Goal: Task Accomplishment & Management: Complete application form

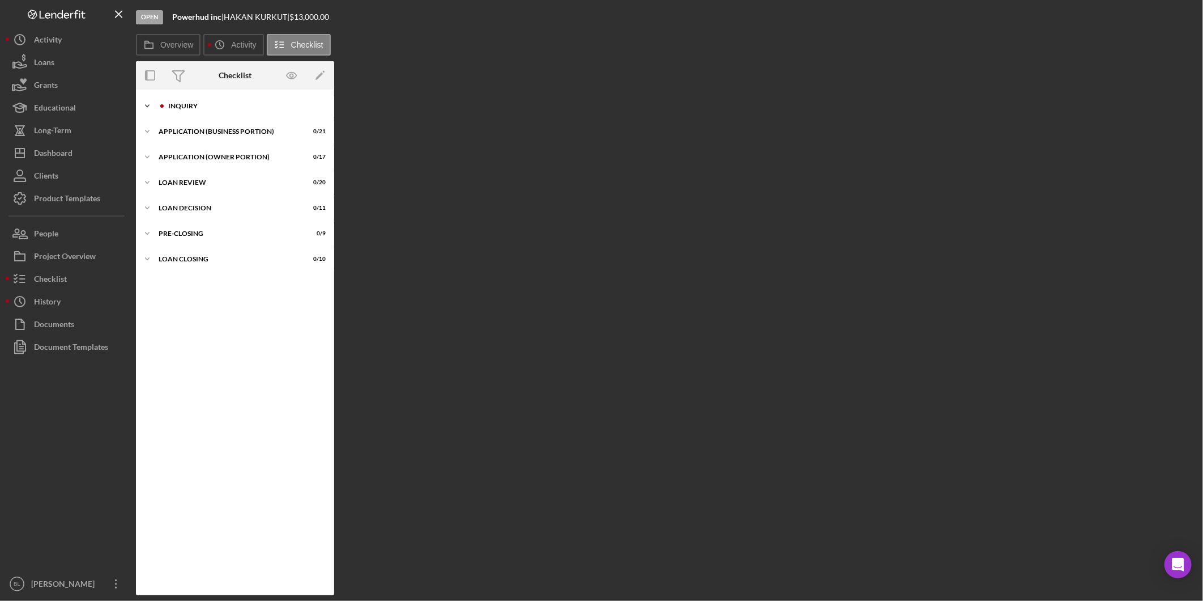
click at [173, 108] on div "INQUIRY" at bounding box center [244, 106] width 152 height 7
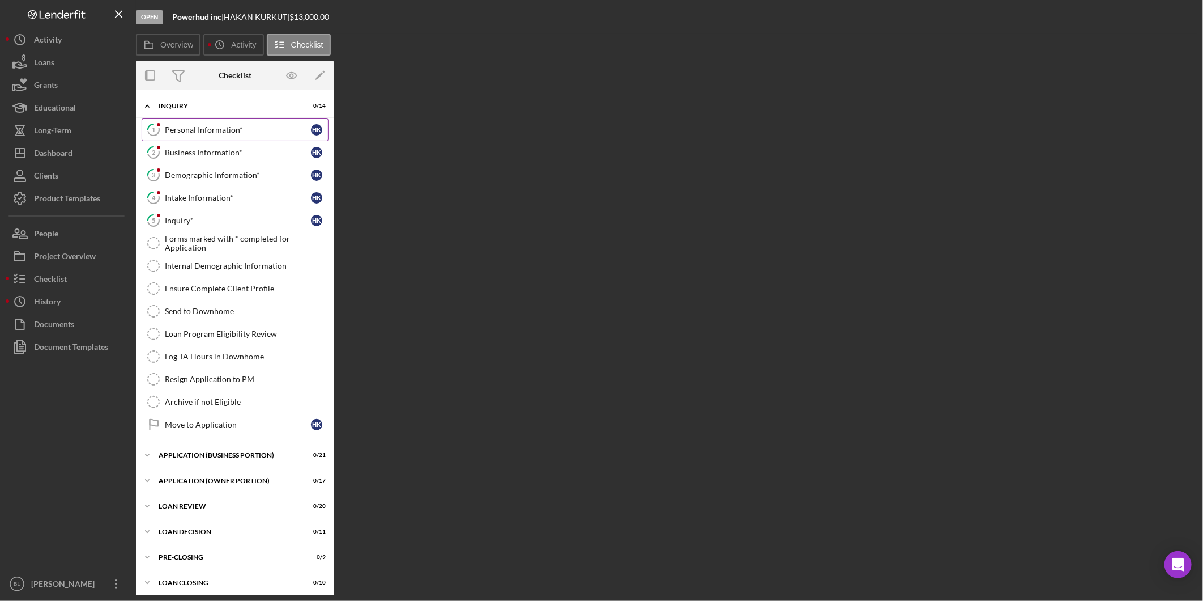
drag, startPoint x: 189, startPoint y: 126, endPoint x: 137, endPoint y: 150, distance: 57.1
click at [189, 127] on div "Personal Information*" at bounding box center [238, 129] width 146 height 9
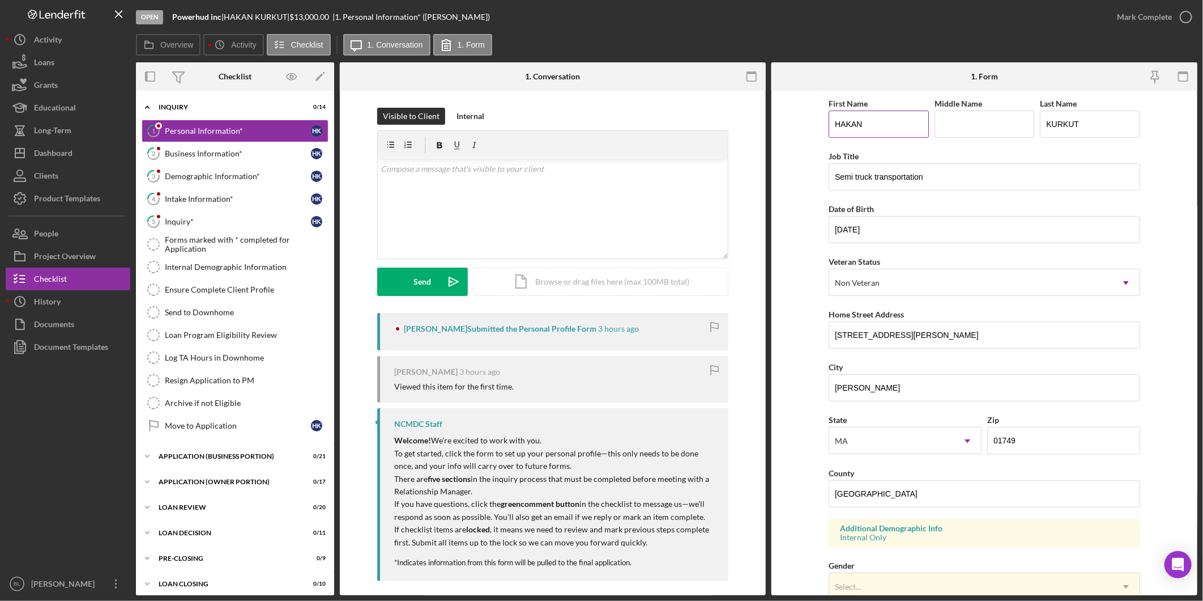
click at [873, 127] on input "HAKAN" at bounding box center [879, 123] width 100 height 27
drag, startPoint x: 862, startPoint y: 125, endPoint x: 751, endPoint y: 127, distance: 111.7
click at [755, 127] on div "Overview Internal Workflow Stage Open Icon/Dropdown Arrow Archive (can unarchiv…" at bounding box center [667, 328] width 1062 height 533
type input "Hakan"
click at [1097, 124] on input "KURKUT" at bounding box center [1090, 123] width 100 height 27
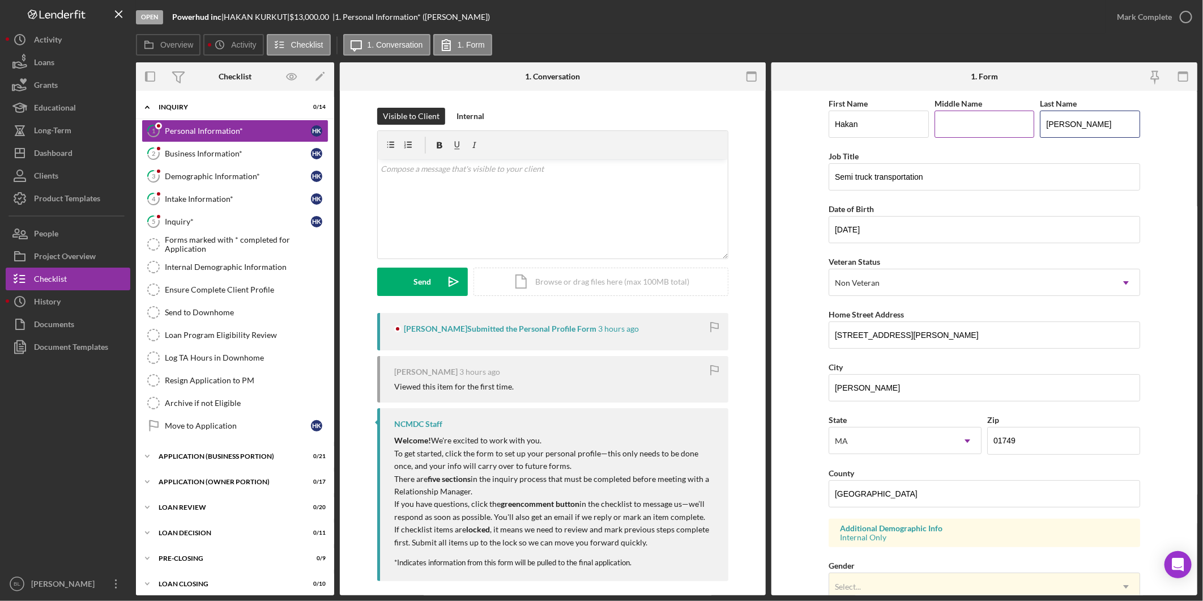
drag, startPoint x: 1075, startPoint y: 121, endPoint x: 982, endPoint y: 142, distance: 95.7
click at [992, 135] on div "First Name [PERSON_NAME] Middle Name Last Name [PERSON_NAME]" at bounding box center [985, 122] width 312 height 53
click at [1111, 122] on input "Kurkut" at bounding box center [1090, 123] width 100 height 27
type input "Kurkut"
click at [856, 333] on input "[STREET_ADDRESS][PERSON_NAME]" at bounding box center [985, 334] width 312 height 27
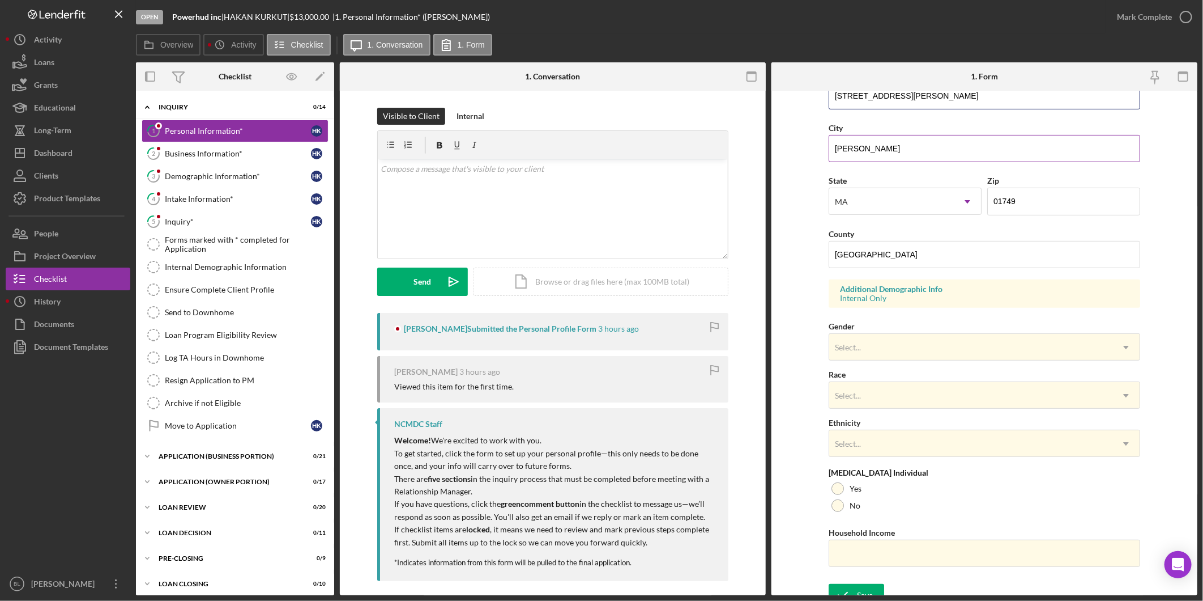
scroll to position [252, 0]
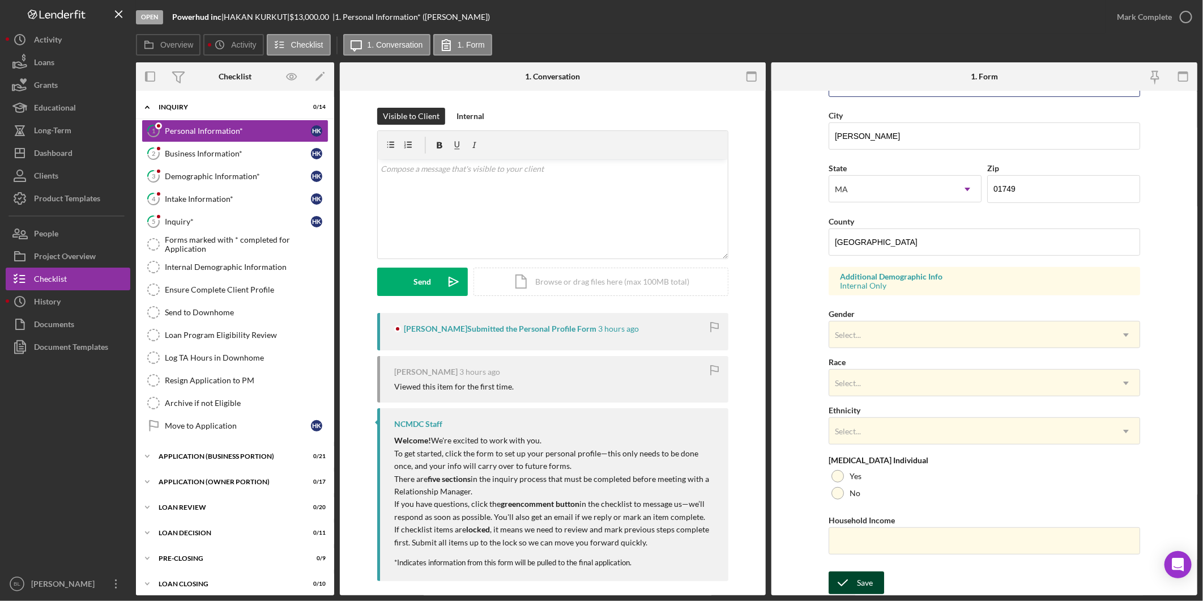
type input "[STREET_ADDRESS][PERSON_NAME]"
click at [857, 585] on div "Save" at bounding box center [865, 582] width 16 height 23
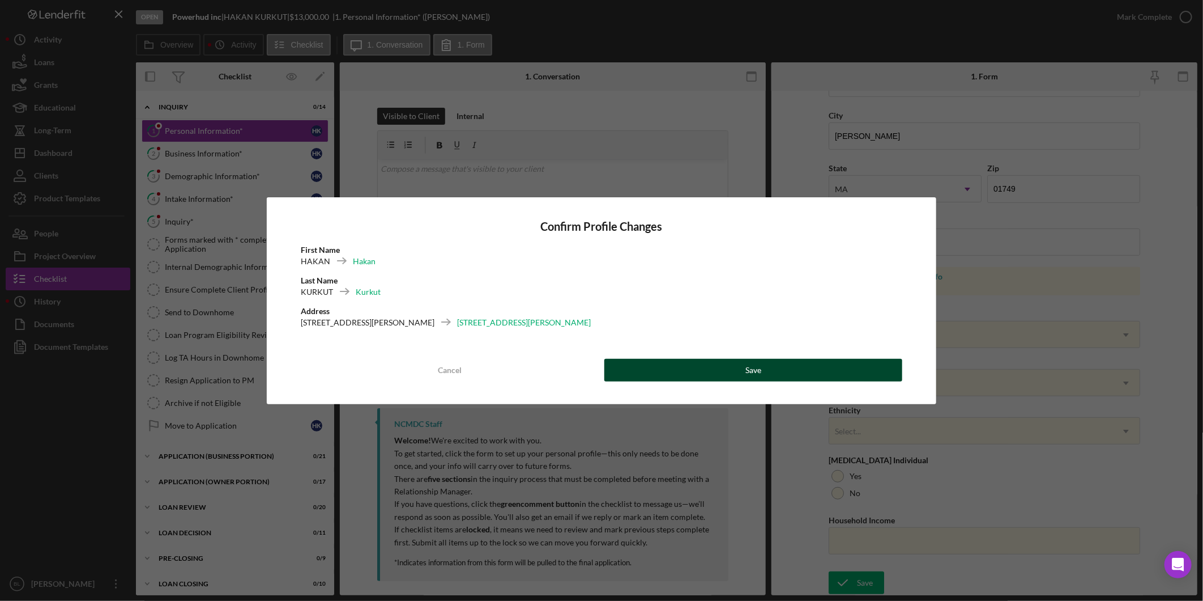
click at [811, 369] on button "Save" at bounding box center [754, 370] width 298 height 23
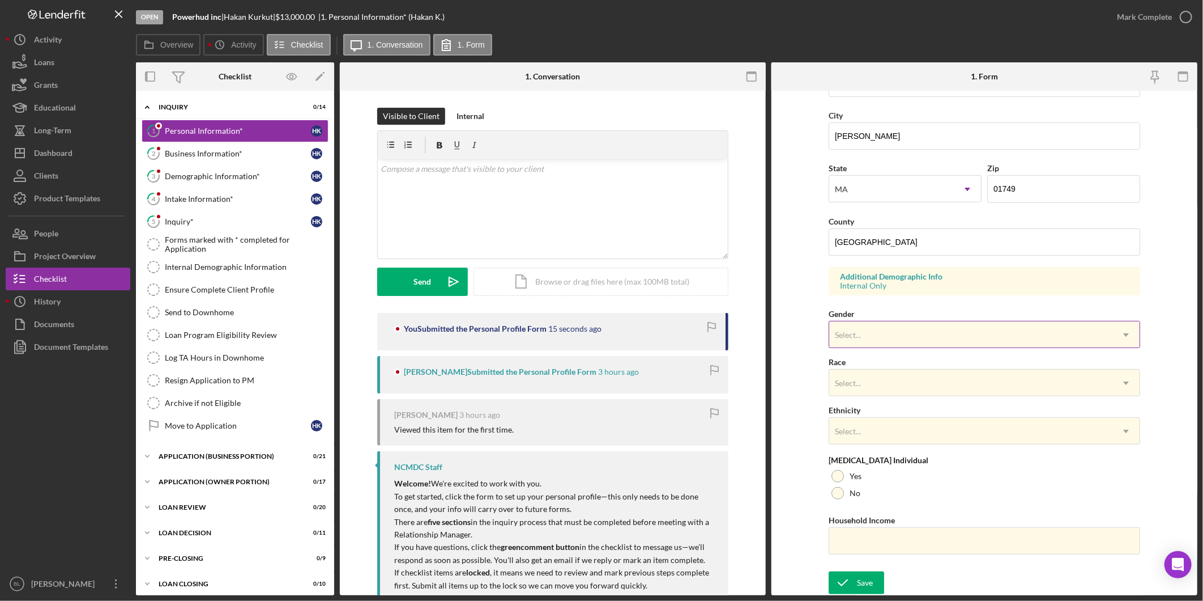
click at [955, 323] on div "Select..." at bounding box center [971, 335] width 283 height 26
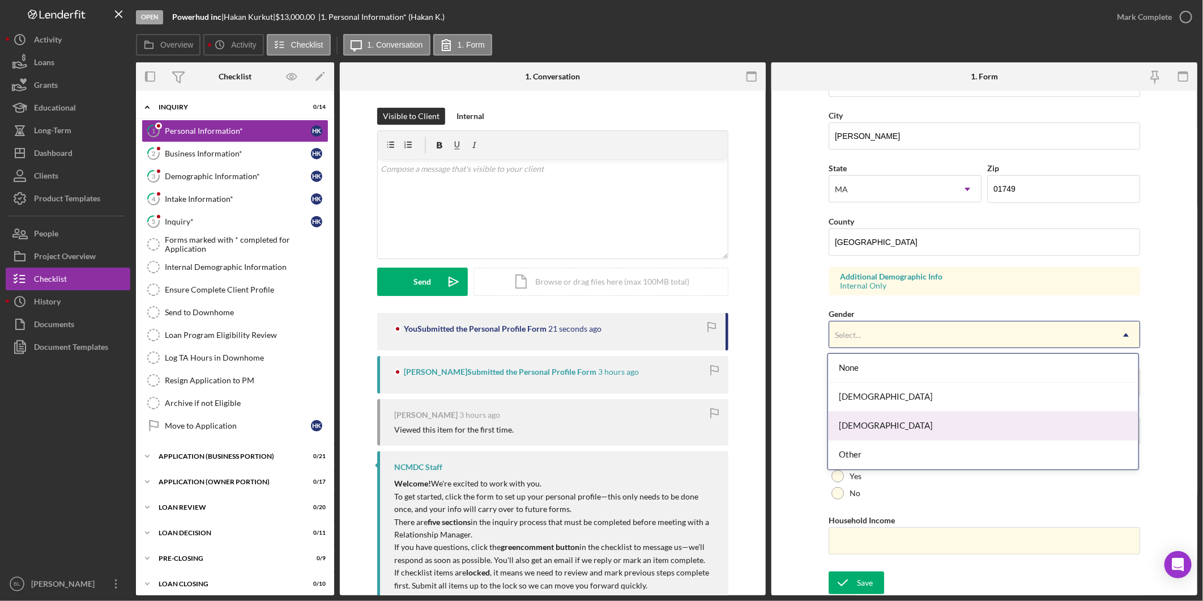
click at [921, 420] on div "[DEMOGRAPHIC_DATA]" at bounding box center [983, 425] width 311 height 29
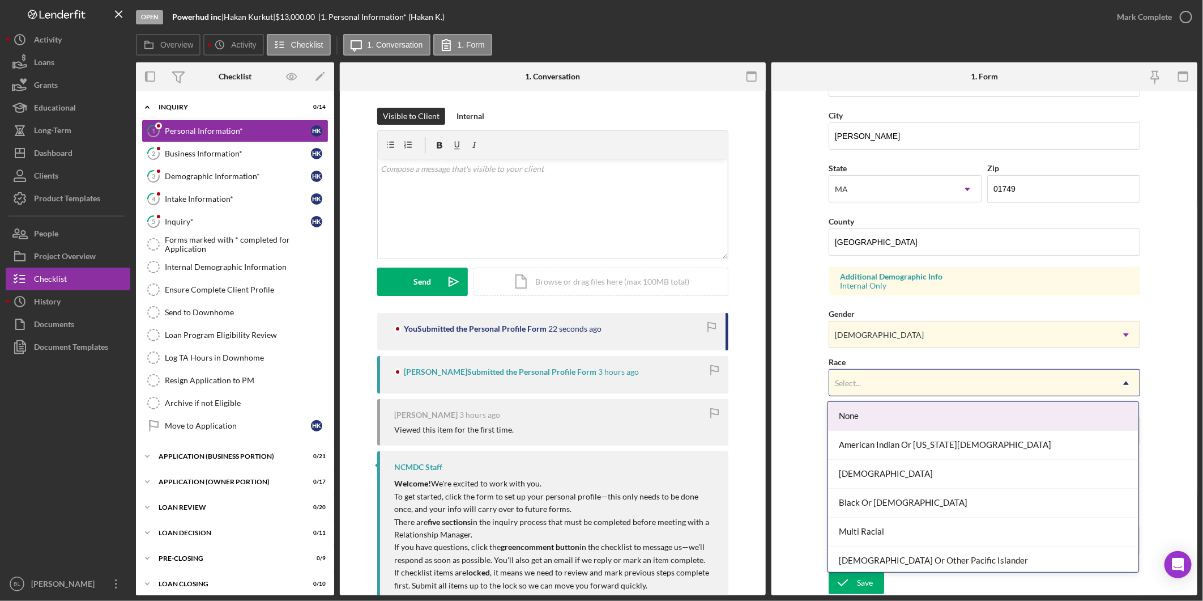
click at [902, 383] on div "Select..." at bounding box center [971, 383] width 283 height 26
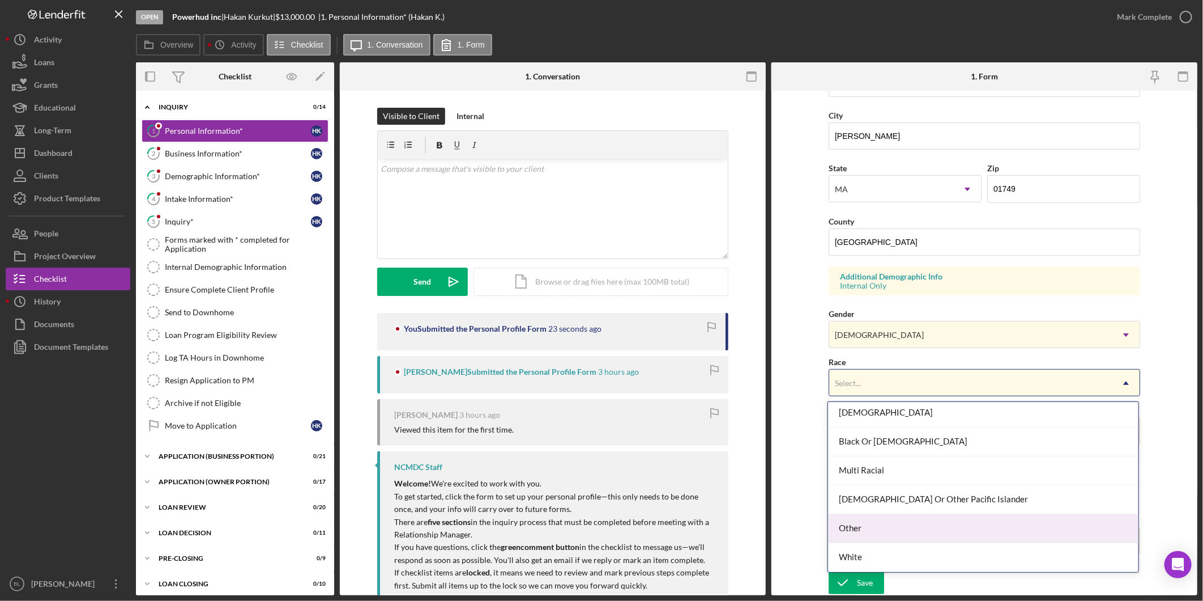
scroll to position [61, 0]
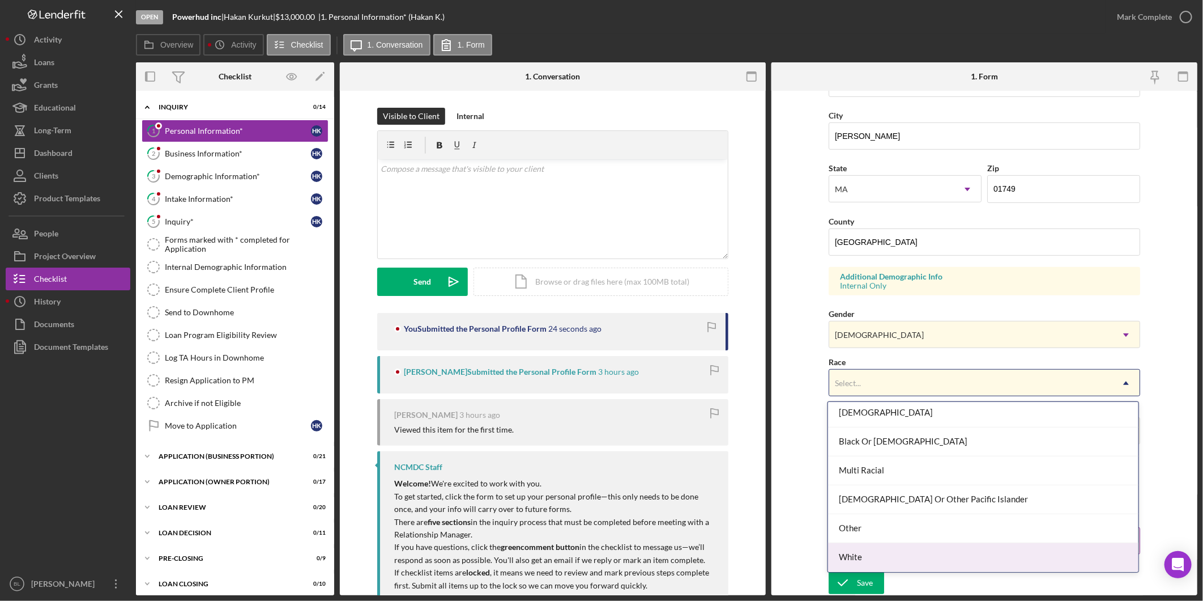
drag, startPoint x: 871, startPoint y: 560, endPoint x: 870, endPoint y: 551, distance: 8.6
click at [870, 561] on div "White" at bounding box center [983, 557] width 311 height 29
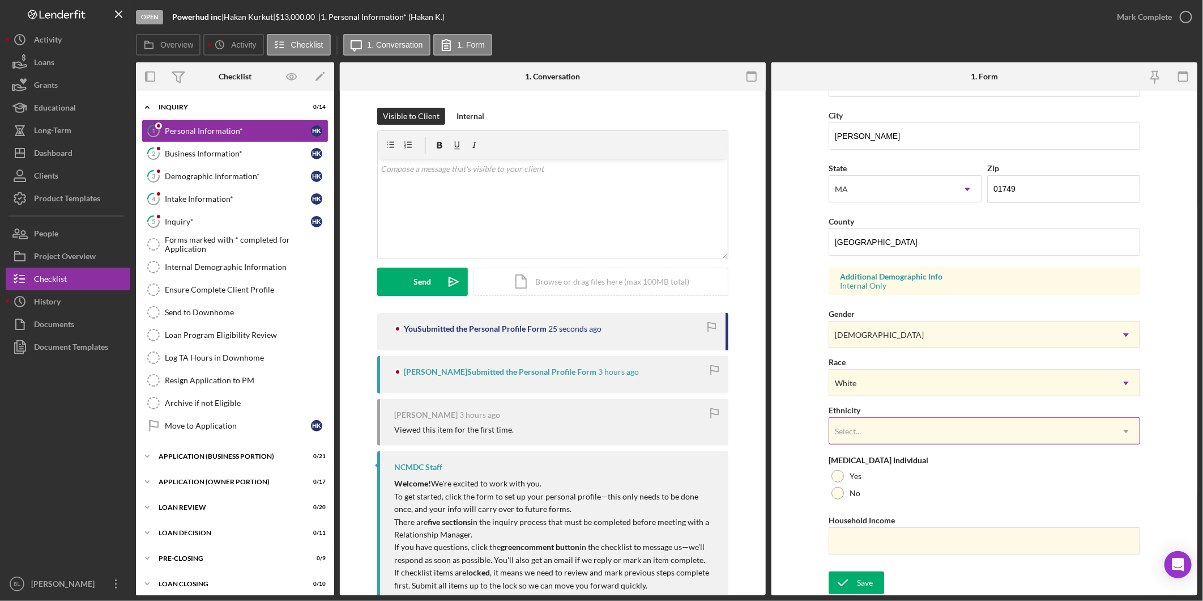
click at [870, 429] on div "Select..." at bounding box center [971, 431] width 283 height 26
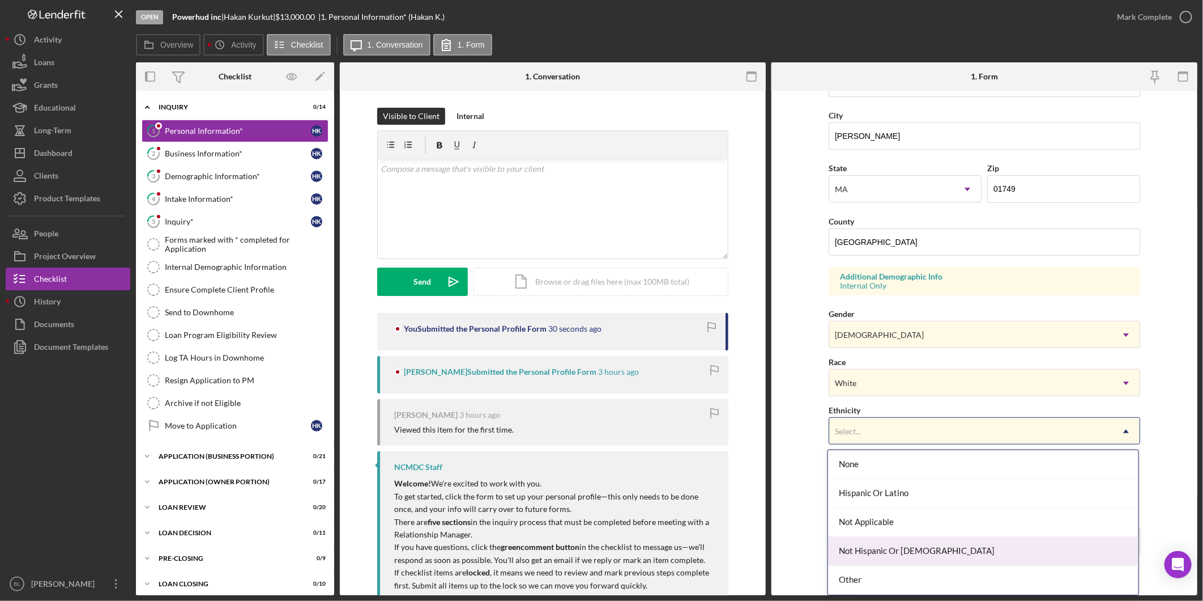
click at [884, 548] on div "Not Hispanic Or [DEMOGRAPHIC_DATA]" at bounding box center [983, 551] width 311 height 29
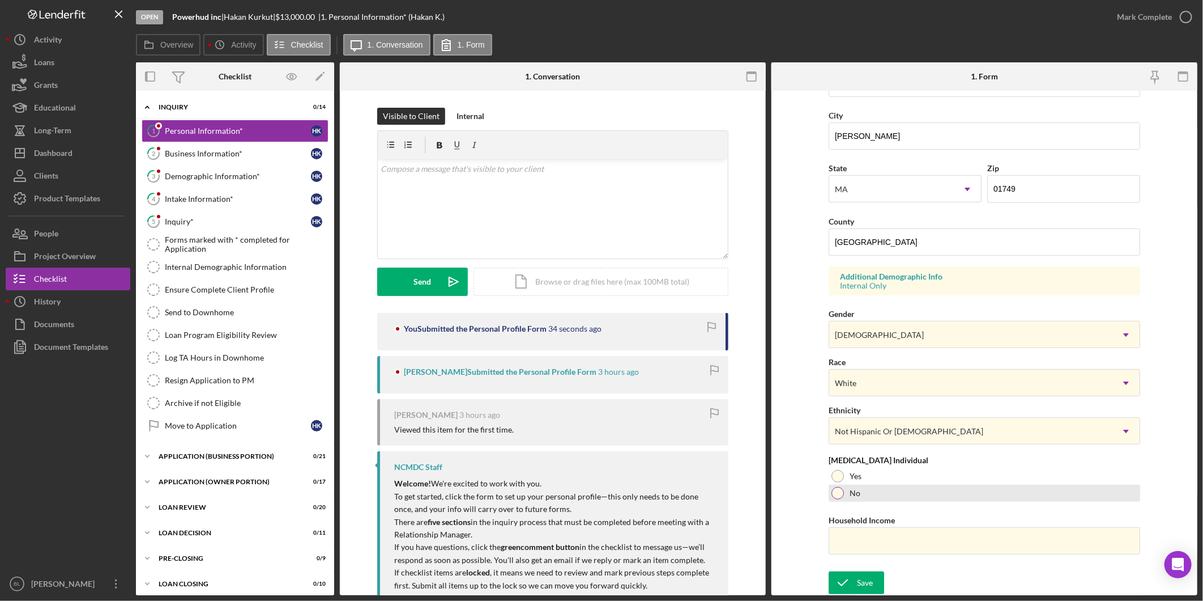
click at [834, 494] on div at bounding box center [838, 493] width 12 height 12
click at [879, 535] on input "Household Income" at bounding box center [985, 540] width 312 height 27
type input "$85,000"
click at [835, 482] on div at bounding box center [838, 476] width 12 height 12
click at [867, 586] on div "Save" at bounding box center [865, 582] width 16 height 23
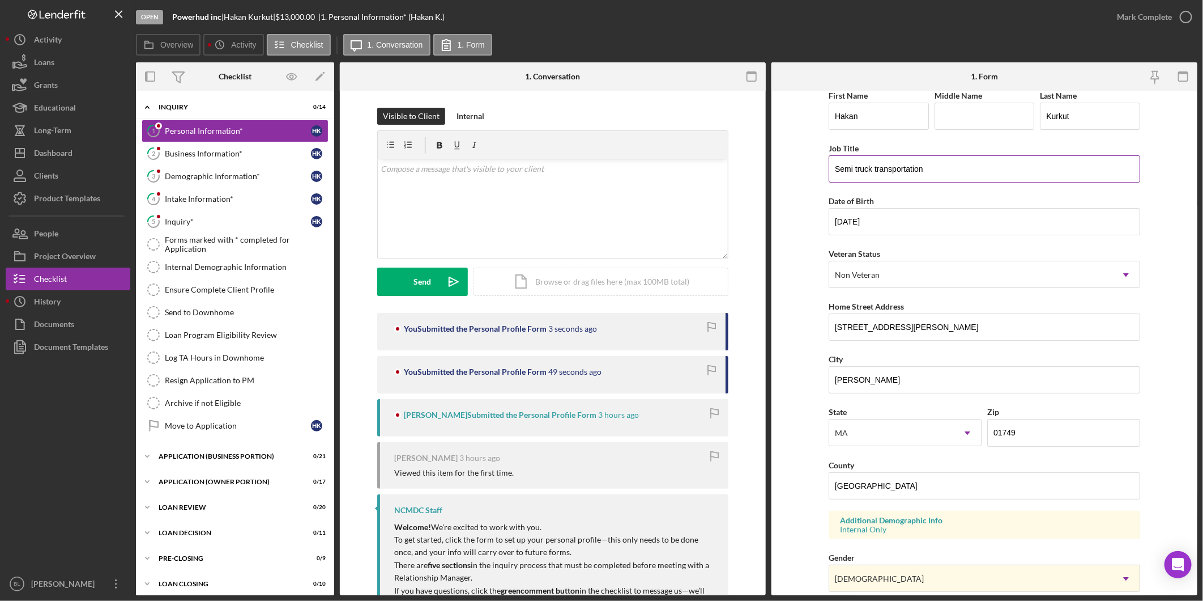
scroll to position [0, 0]
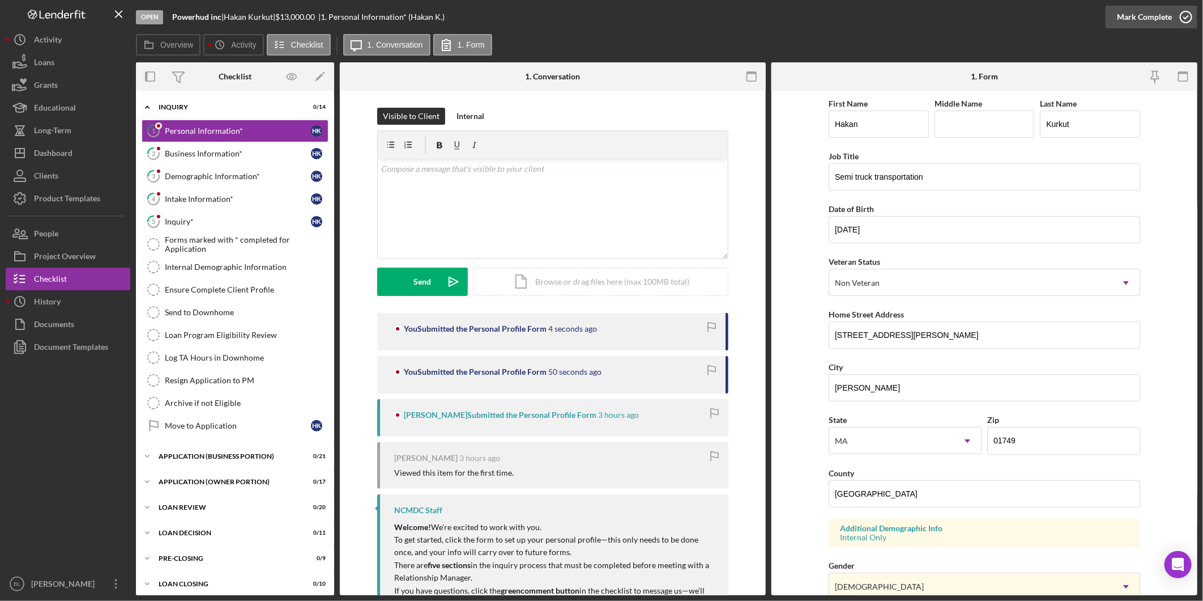
click at [1183, 19] on icon "button" at bounding box center [1186, 17] width 28 height 28
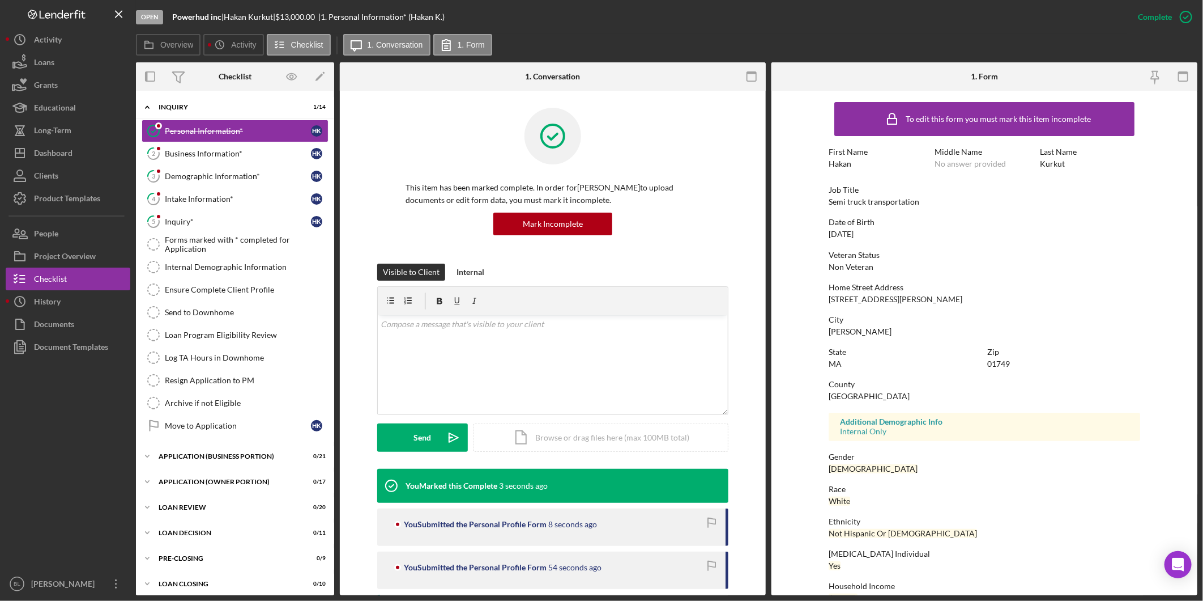
drag, startPoint x: 195, startPoint y: 156, endPoint x: 383, endPoint y: 158, distance: 187.6
click at [195, 156] on div "Business Information*" at bounding box center [238, 153] width 146 height 9
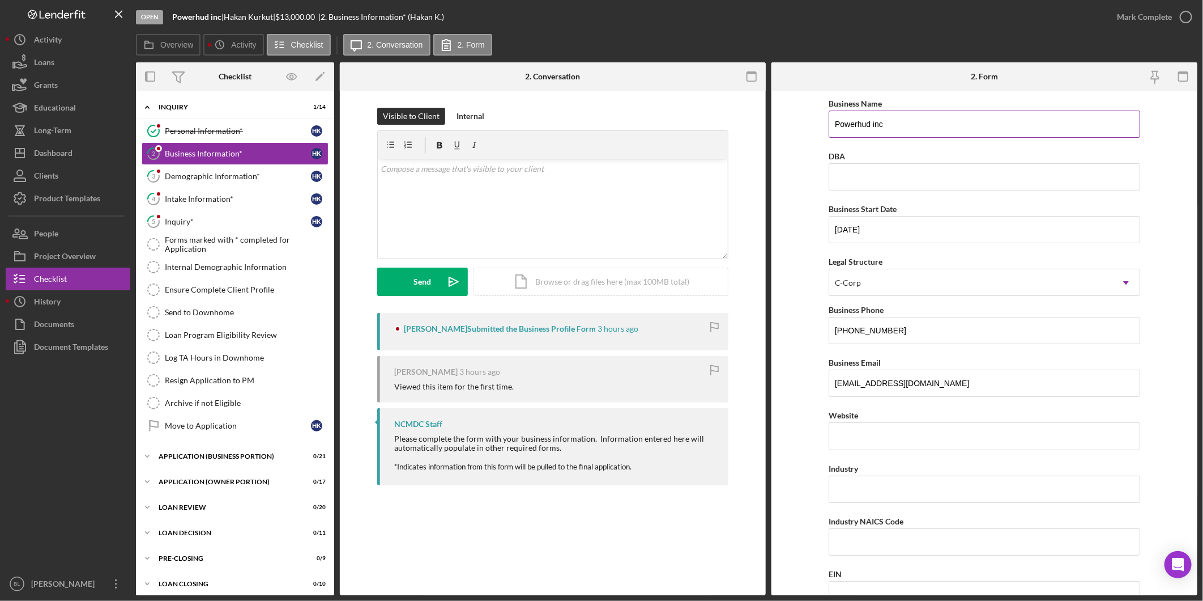
click at [908, 119] on input "Powerhud inc" at bounding box center [985, 123] width 312 height 27
type input "Powerhud Inc"
click at [1175, 154] on form "Business Name Powerhud Inc DBA Business Start Date [DATE] Legal Structure C-Cor…" at bounding box center [985, 343] width 426 height 504
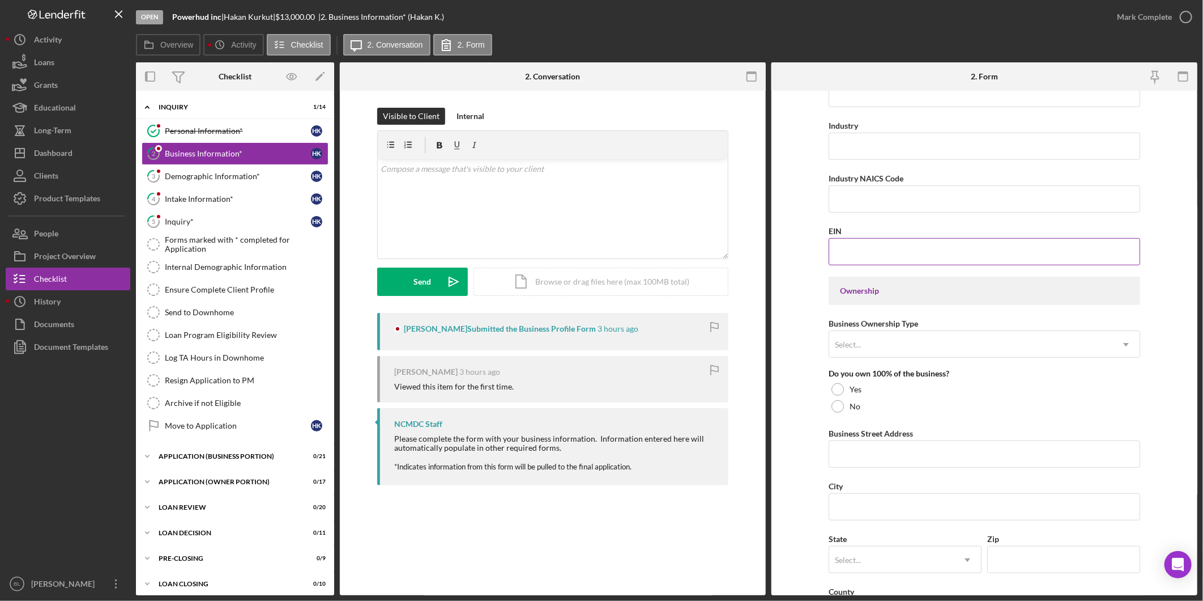
scroll to position [314, 0]
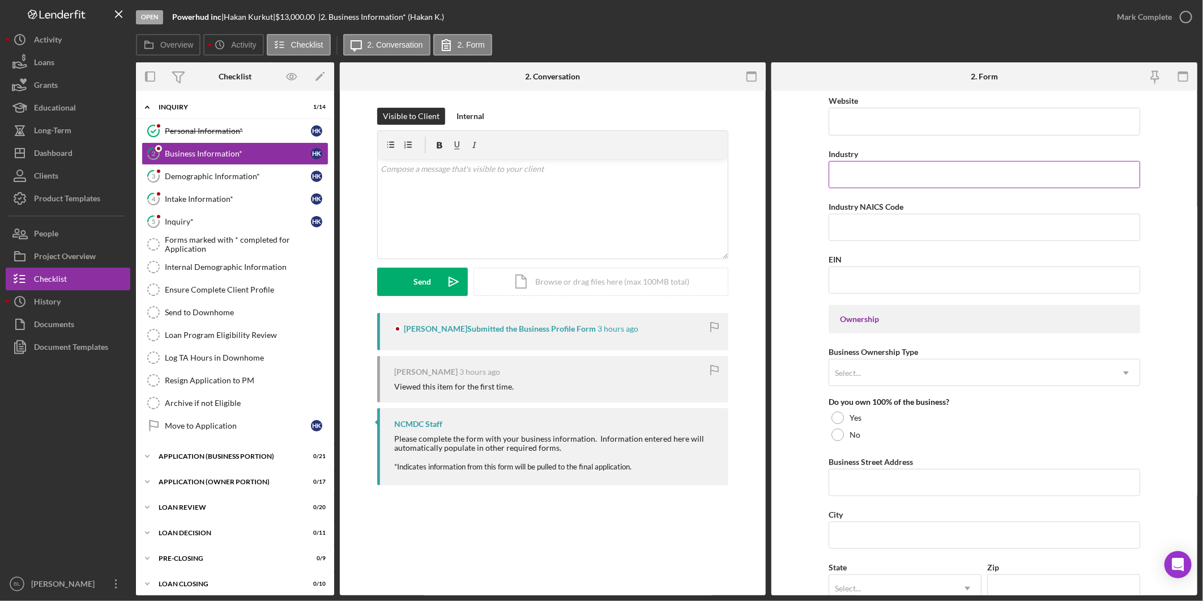
click at [869, 177] on input "Industry" at bounding box center [985, 174] width 312 height 27
type input "T"
type input "General Freight Trucking"
click at [960, 228] on input "Industry NAICS Code" at bounding box center [985, 227] width 312 height 27
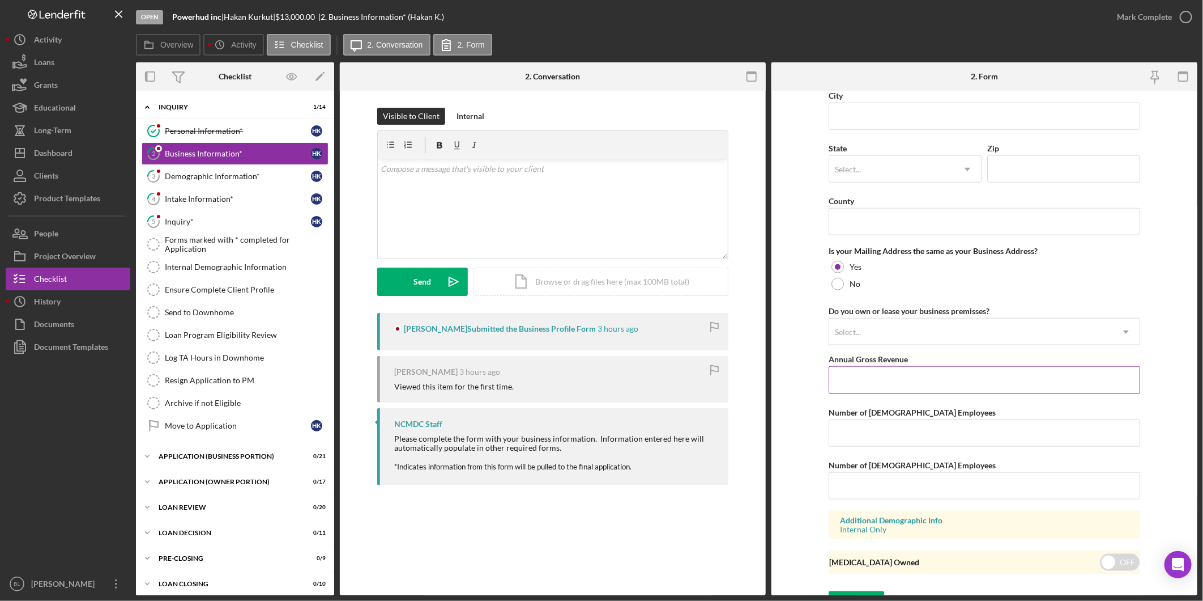
scroll to position [756, 0]
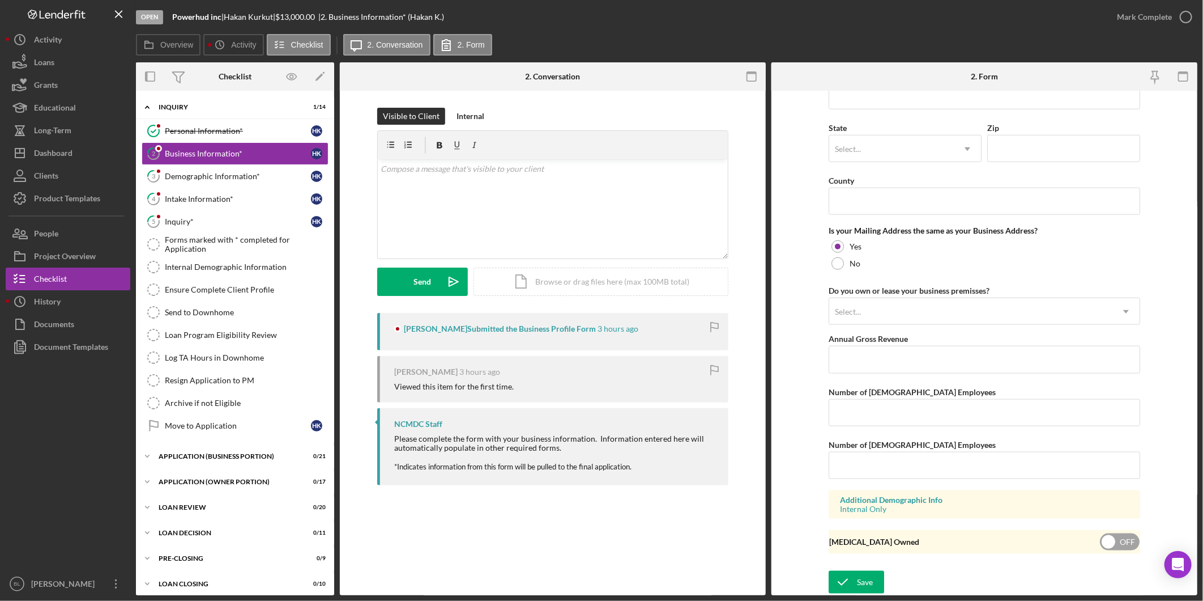
type input "484110"
click at [1129, 540] on input "checkbox" at bounding box center [1120, 541] width 40 height 17
checkbox input "true"
click at [848, 576] on icon "submit" at bounding box center [843, 582] width 28 height 28
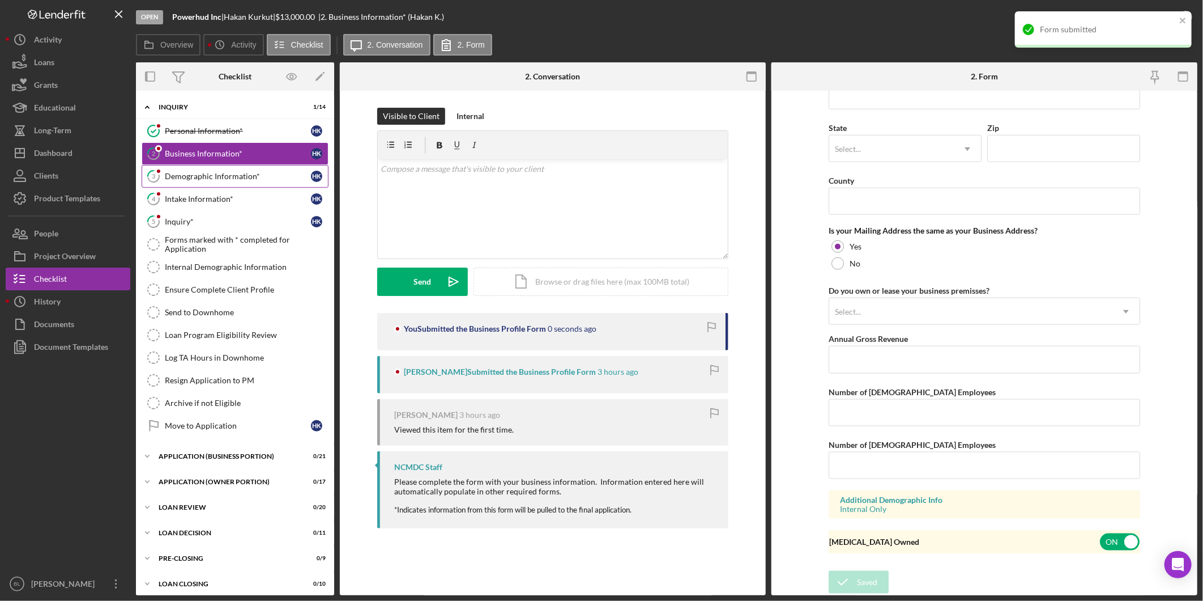
drag, startPoint x: 176, startPoint y: 171, endPoint x: 311, endPoint y: 180, distance: 135.1
click at [177, 171] on link "3 Demographic Information* H K" at bounding box center [235, 176] width 187 height 23
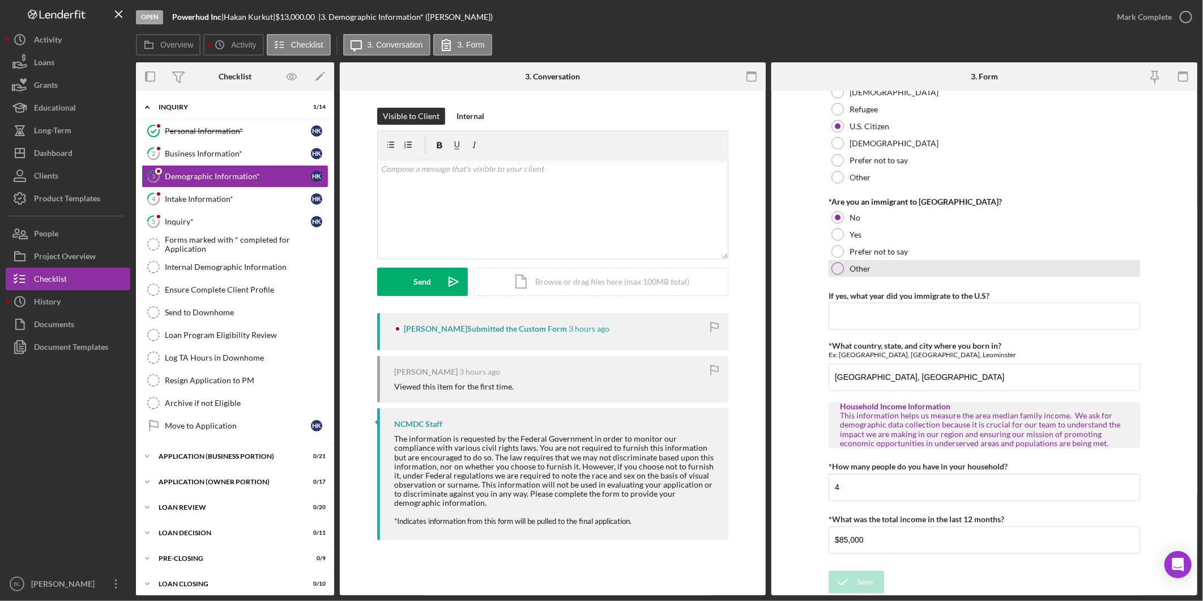
scroll to position [1070, 0]
click at [1188, 14] on icon "button" at bounding box center [1186, 17] width 28 height 28
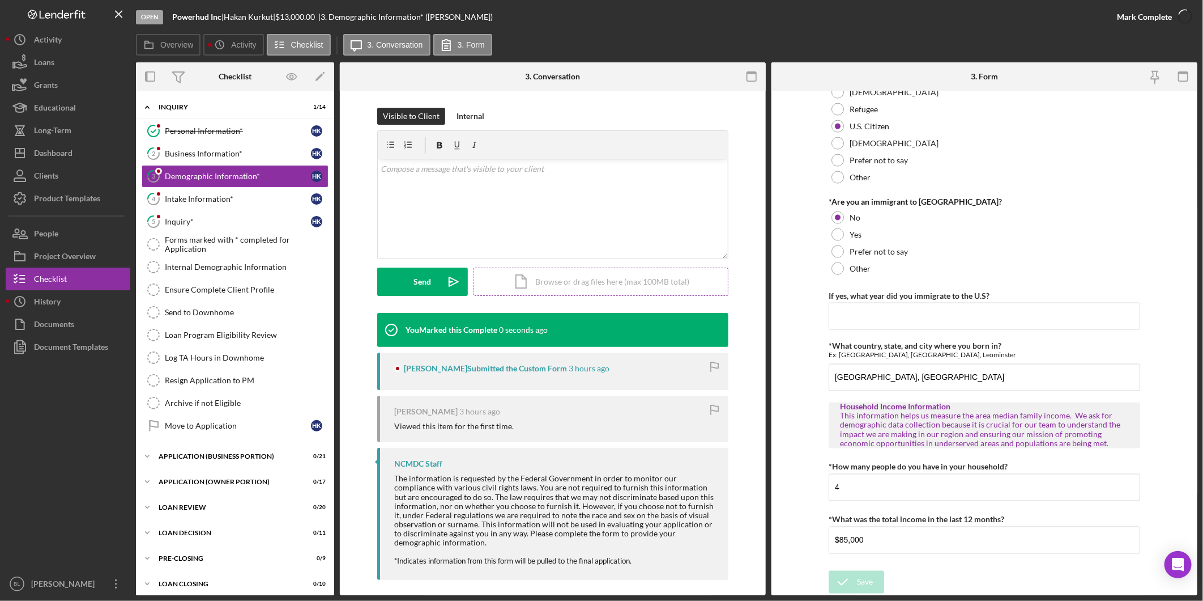
scroll to position [1115, 0]
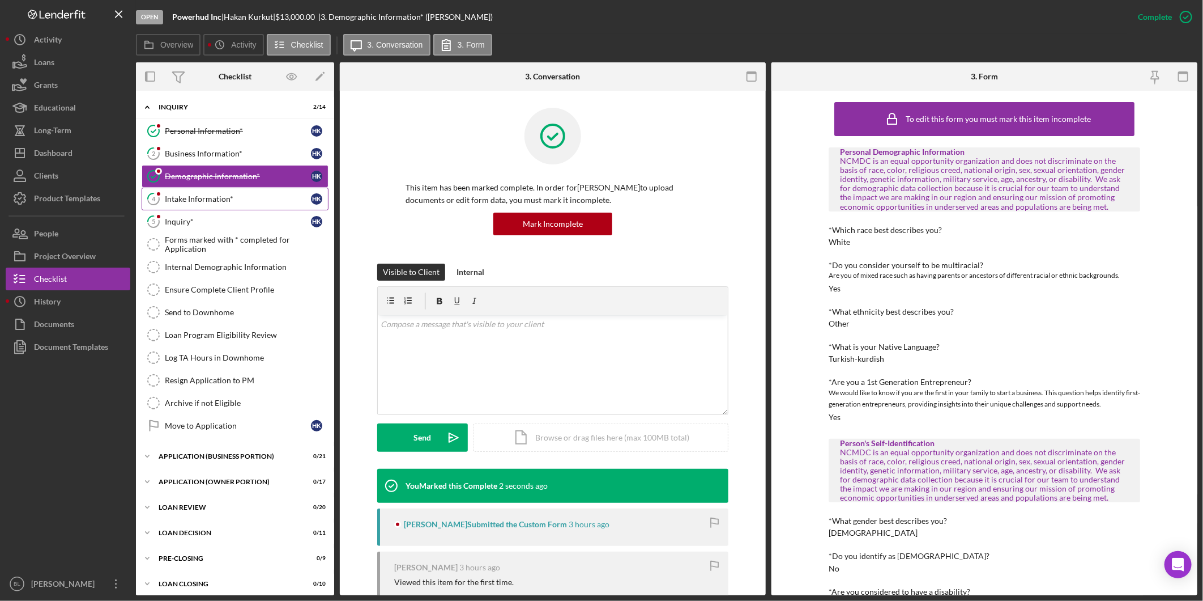
click at [230, 194] on link "4 Intake Information* H K" at bounding box center [235, 199] width 187 height 23
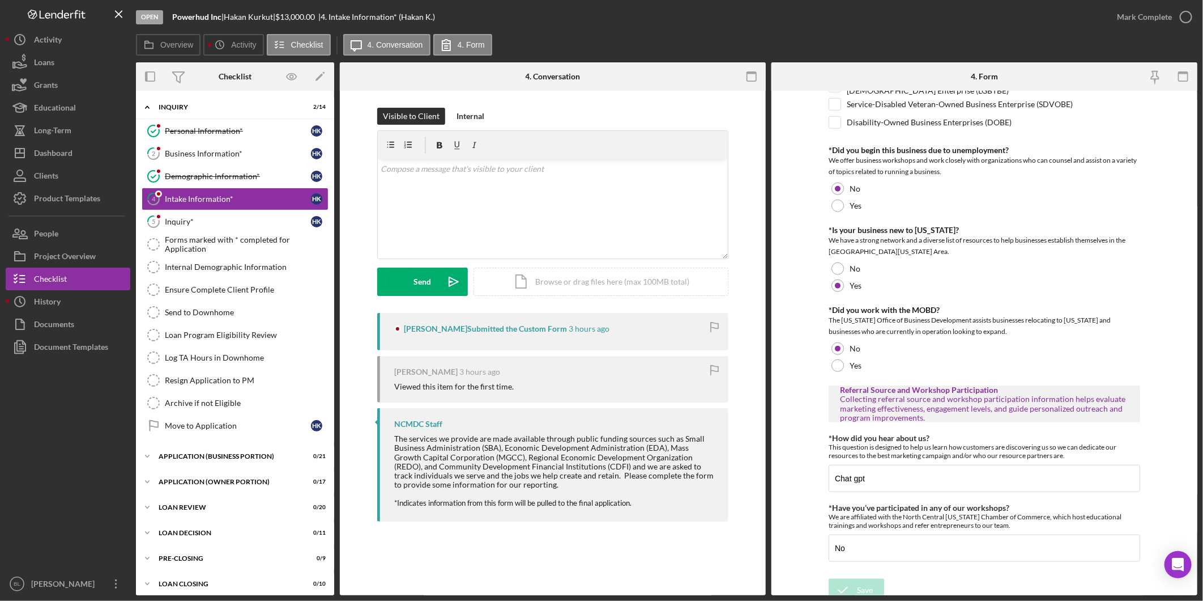
scroll to position [576, 0]
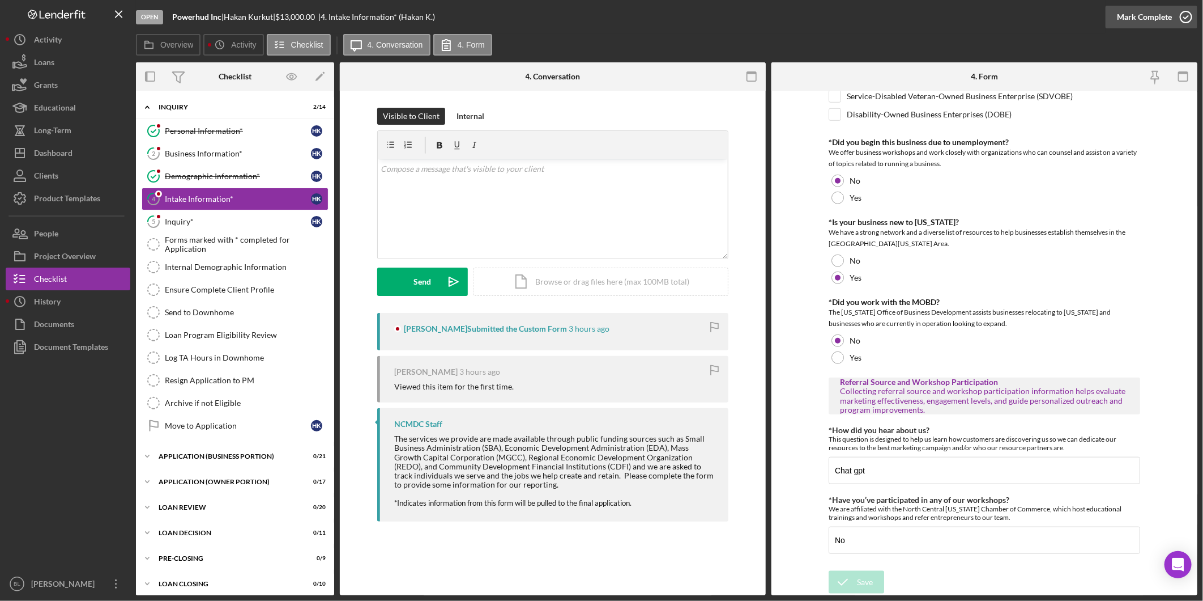
click at [1168, 24] on div "Mark Complete" at bounding box center [1144, 17] width 55 height 23
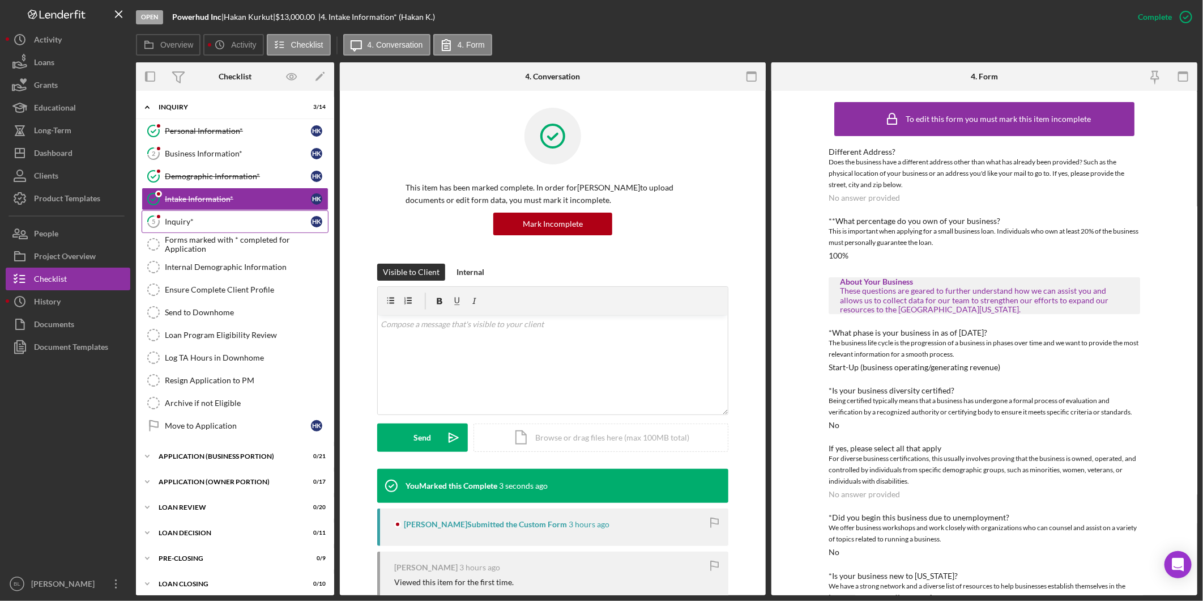
click at [178, 219] on div "Inquiry*" at bounding box center [238, 221] width 146 height 9
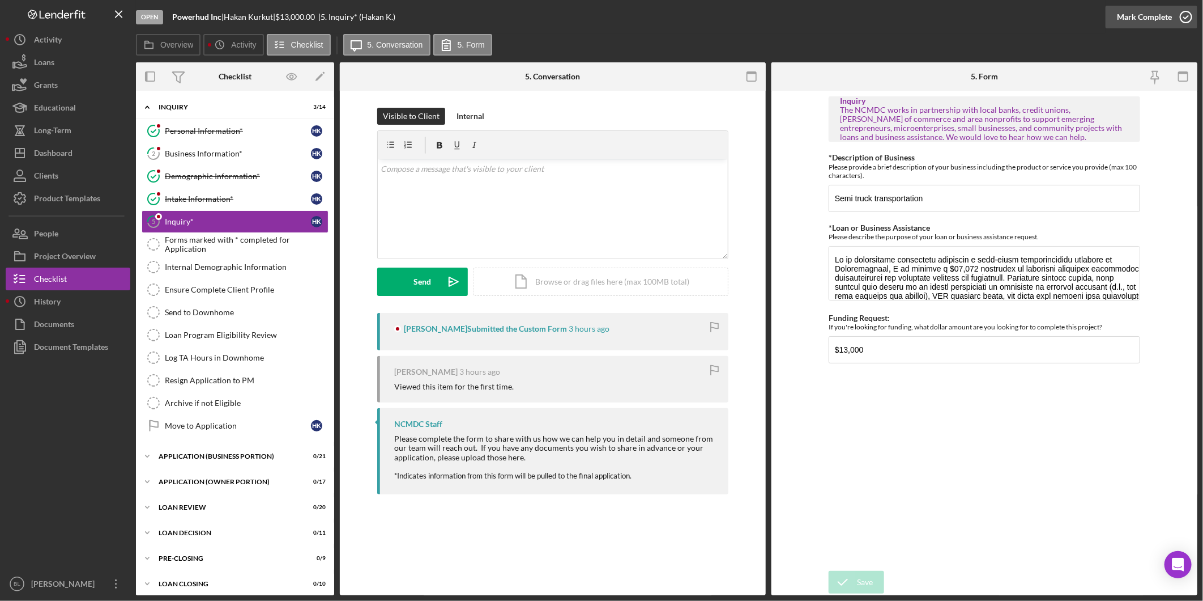
click at [1179, 19] on icon "button" at bounding box center [1186, 17] width 28 height 28
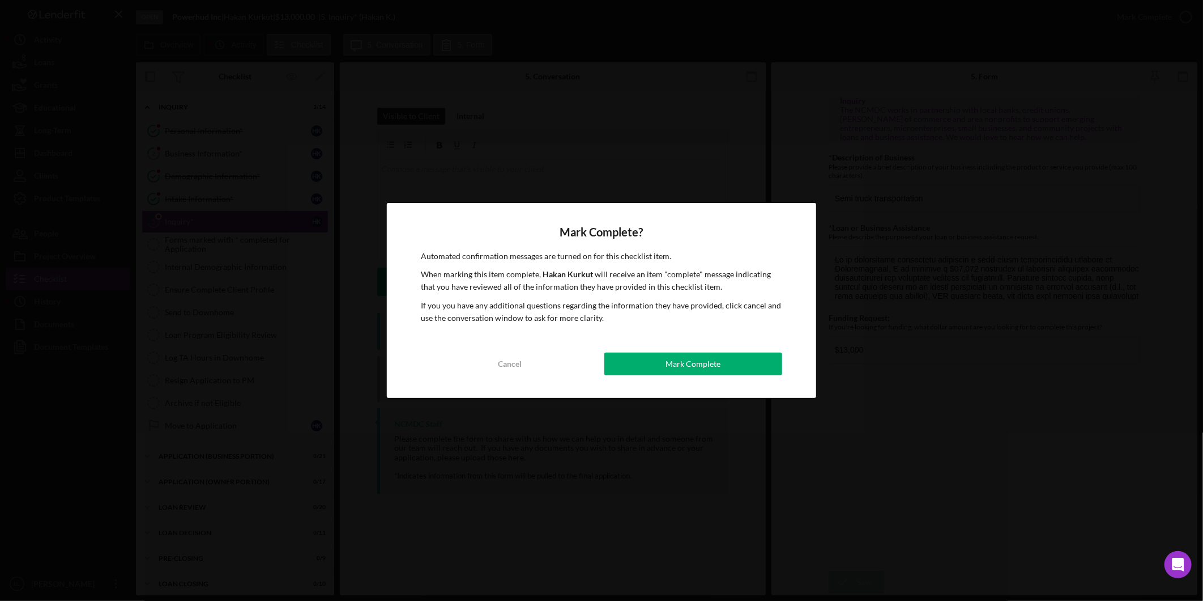
click at [735, 373] on button "Mark Complete" at bounding box center [694, 363] width 178 height 23
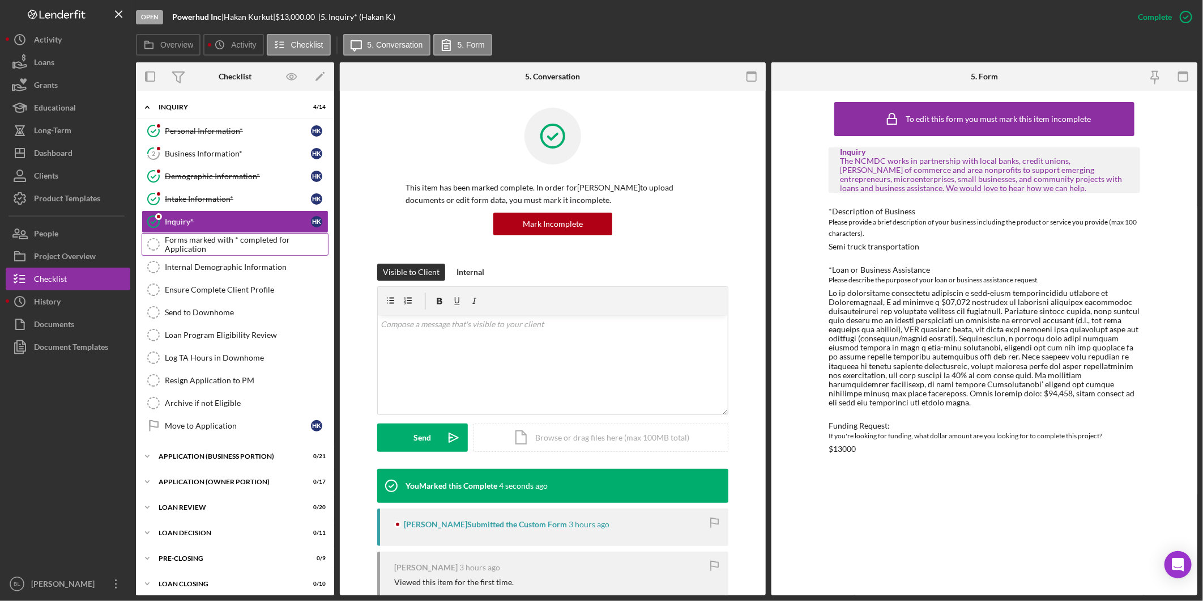
click at [239, 250] on div "Forms marked with * completed for Application" at bounding box center [246, 244] width 163 height 18
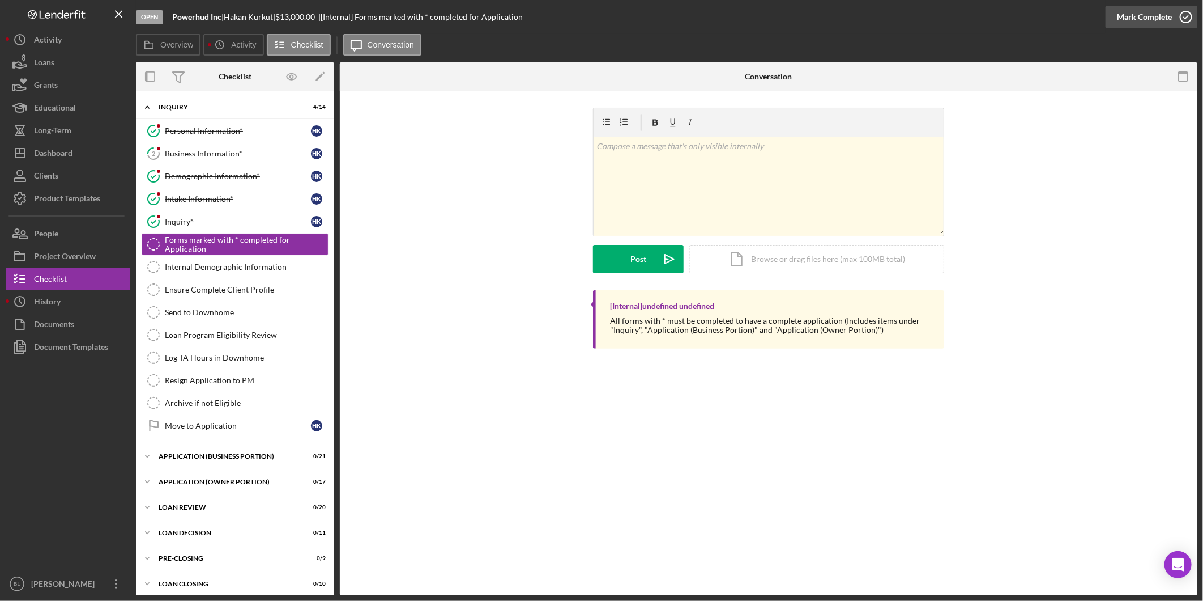
click at [1176, 12] on icon "button" at bounding box center [1186, 17] width 28 height 28
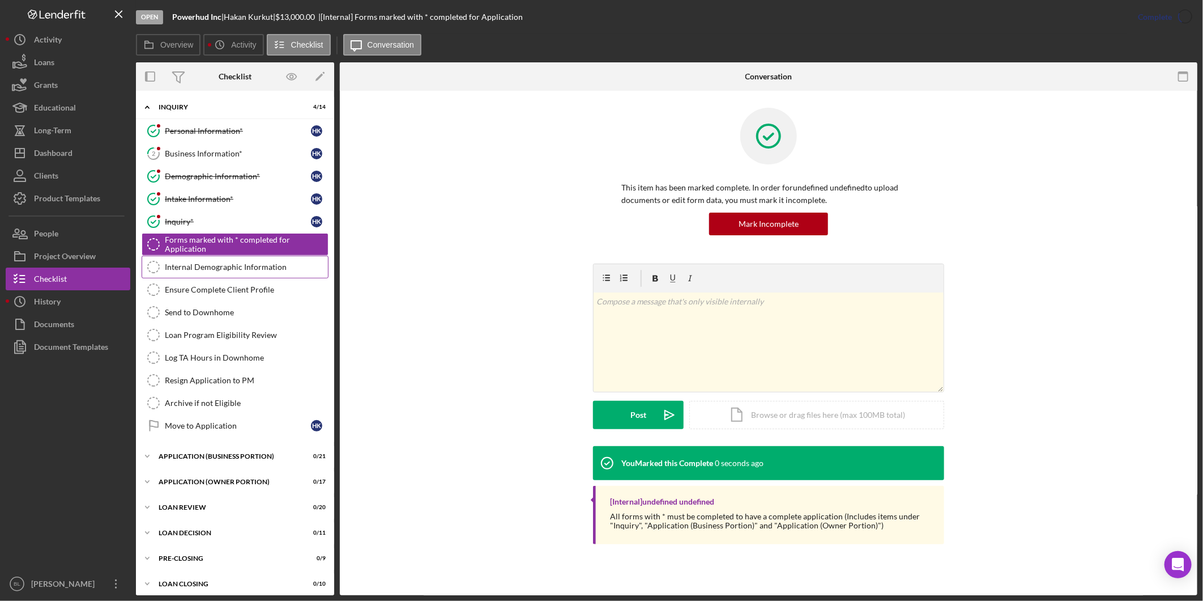
click at [256, 261] on link "Internal Demographic Information Internal Demographic Information" at bounding box center [235, 267] width 187 height 23
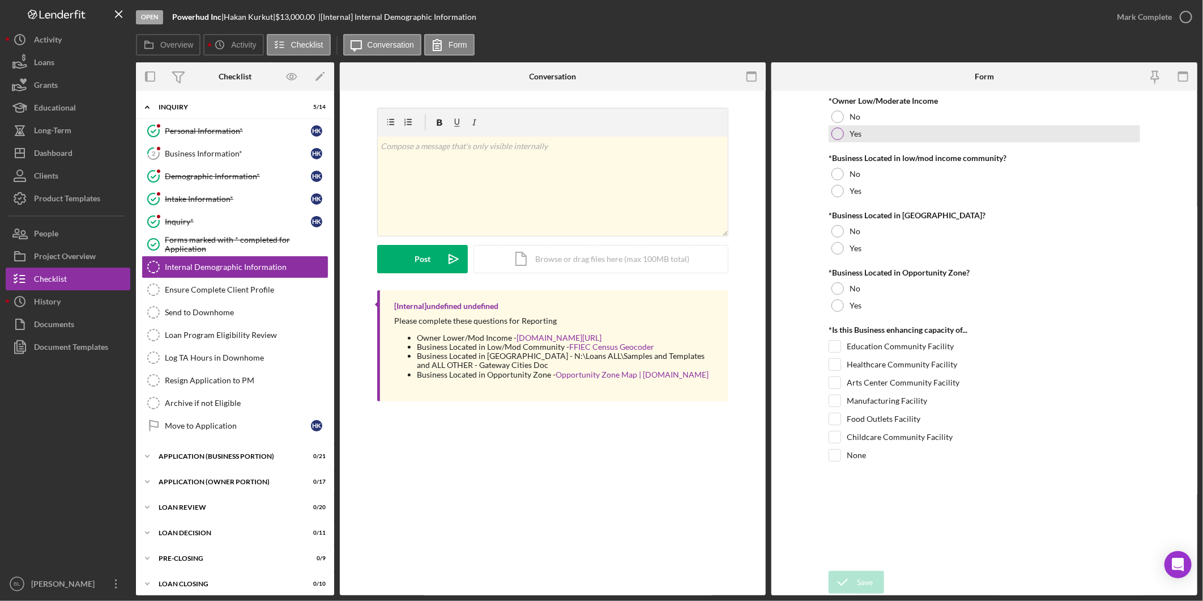
click at [877, 127] on div "Yes" at bounding box center [985, 133] width 312 height 17
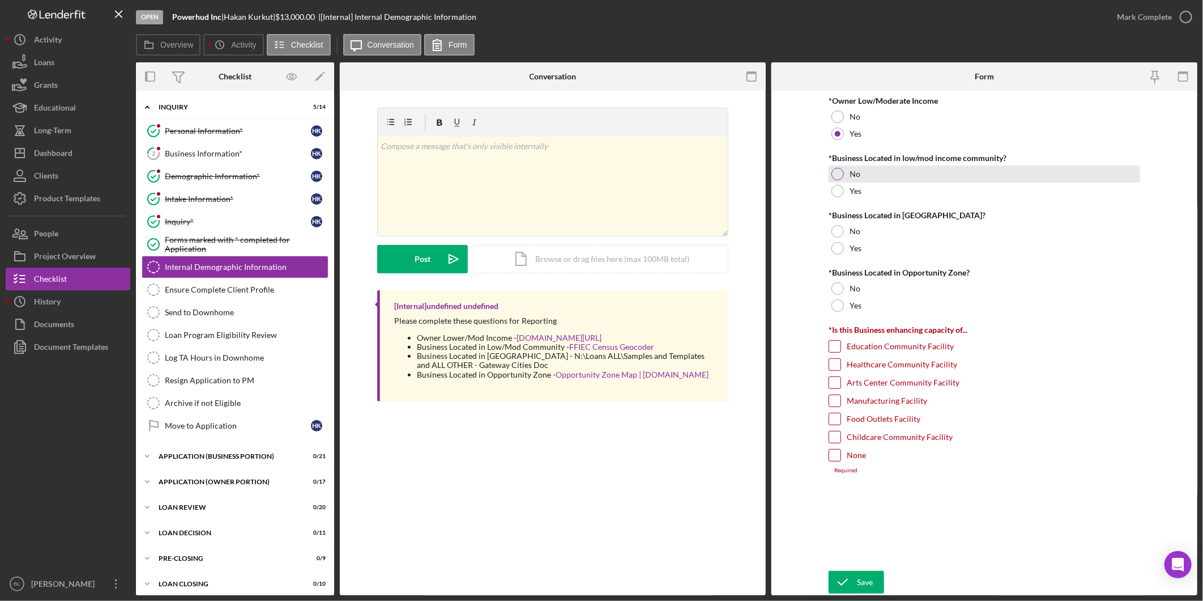
click at [870, 178] on div "No" at bounding box center [985, 173] width 312 height 17
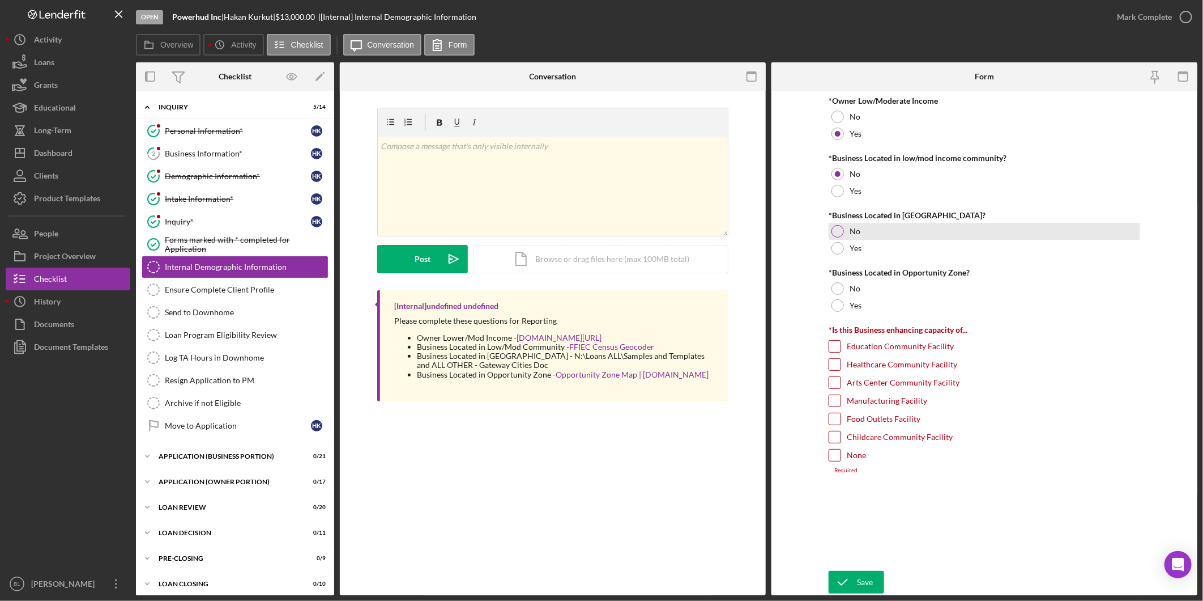
click at [890, 236] on div "No" at bounding box center [985, 231] width 312 height 17
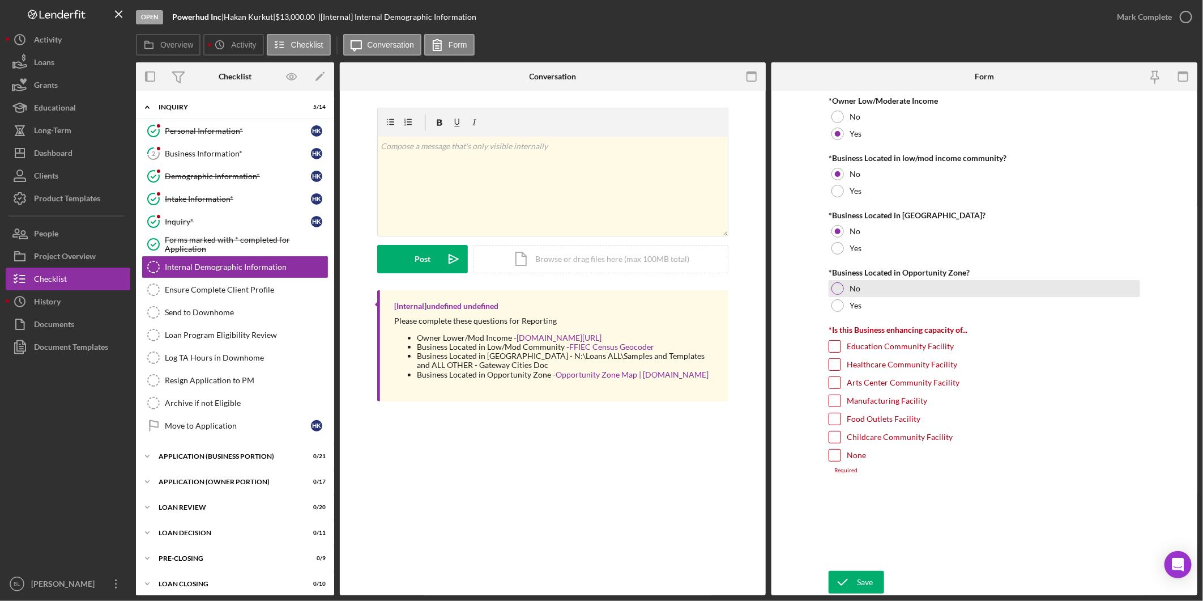
click at [885, 291] on div "No" at bounding box center [985, 288] width 312 height 17
click at [833, 456] on input "None" at bounding box center [835, 454] width 11 height 11
checkbox input "true"
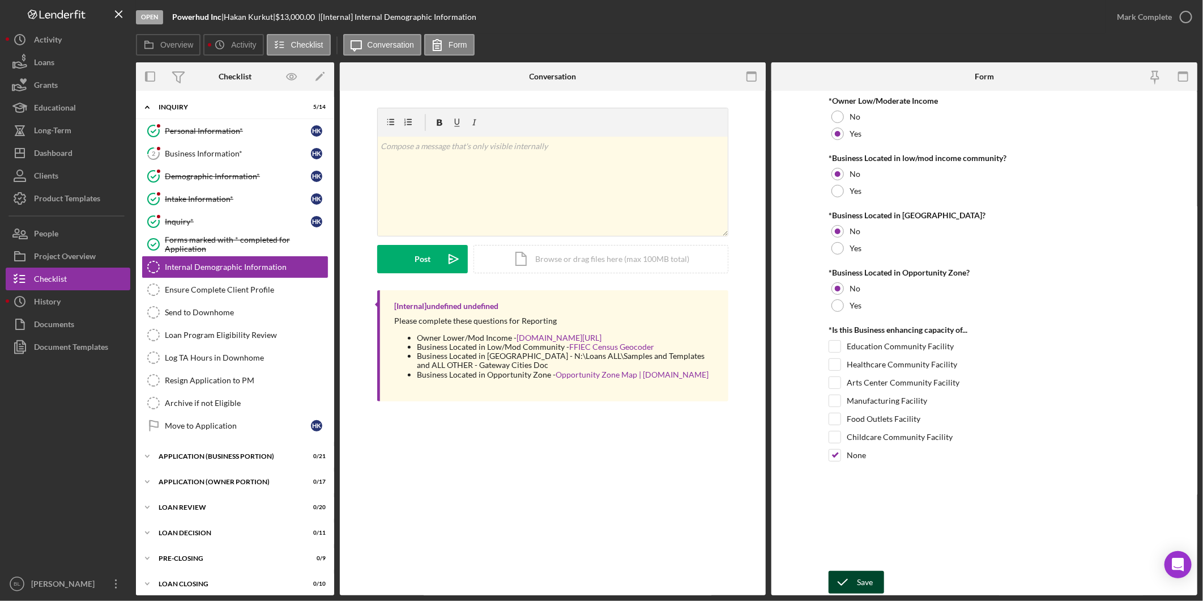
click at [862, 581] on div "Save" at bounding box center [865, 582] width 16 height 23
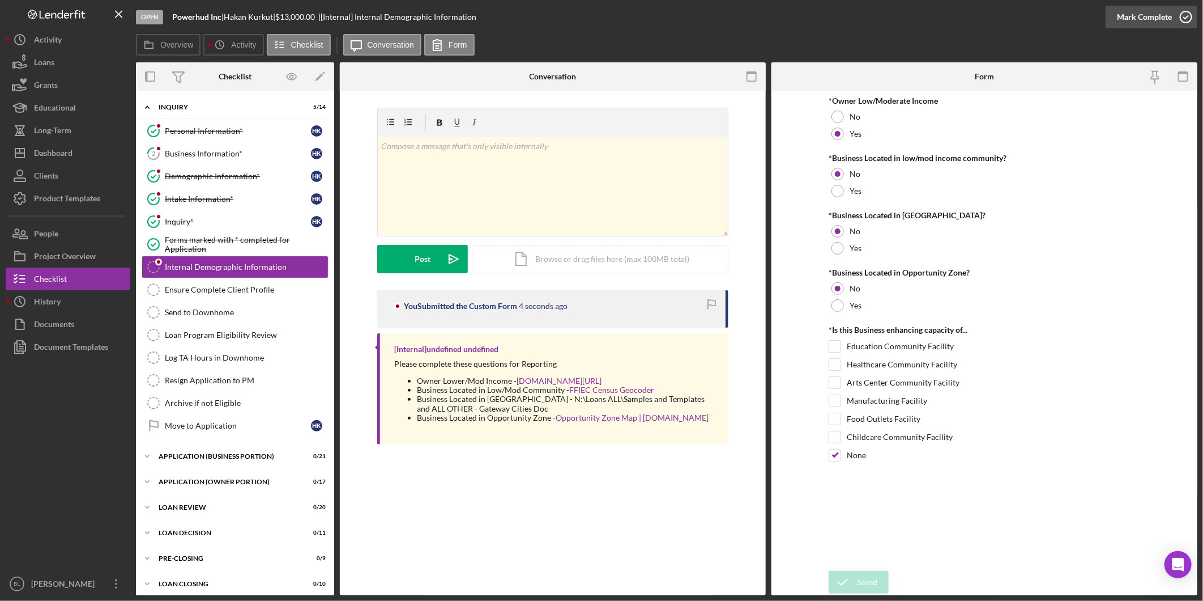
click at [1177, 15] on icon "button" at bounding box center [1186, 17] width 28 height 28
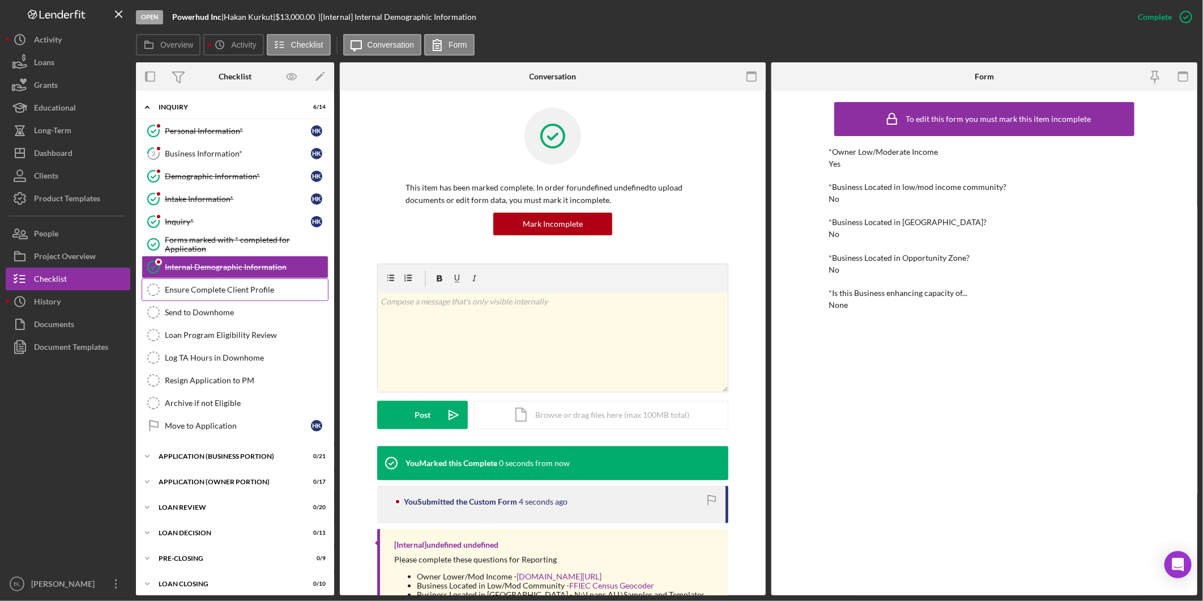
click at [274, 286] on div "Ensure Complete Client Profile" at bounding box center [246, 289] width 163 height 9
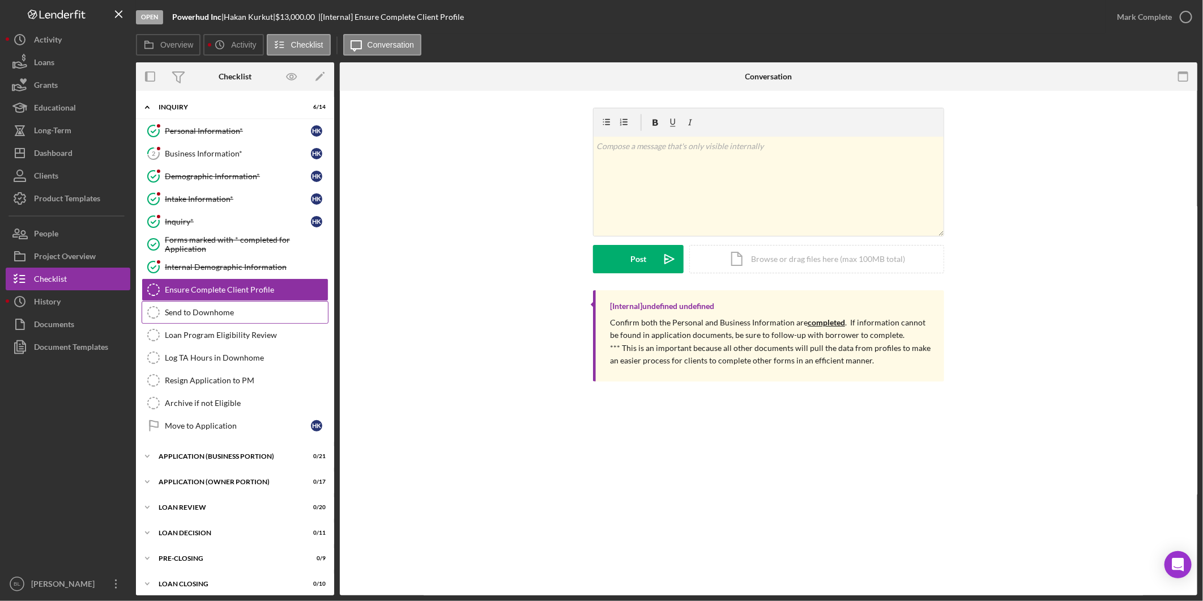
click at [216, 308] on link "Send to Downhome Send to Downhome" at bounding box center [235, 312] width 187 height 23
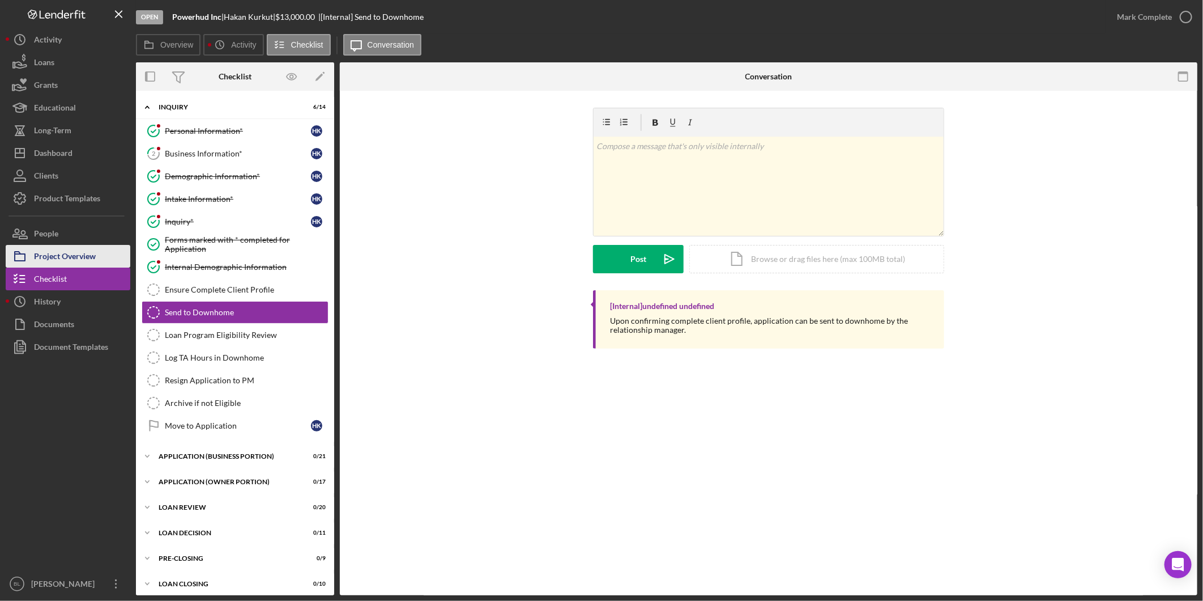
click at [65, 257] on div "Project Overview" at bounding box center [65, 257] width 62 height 25
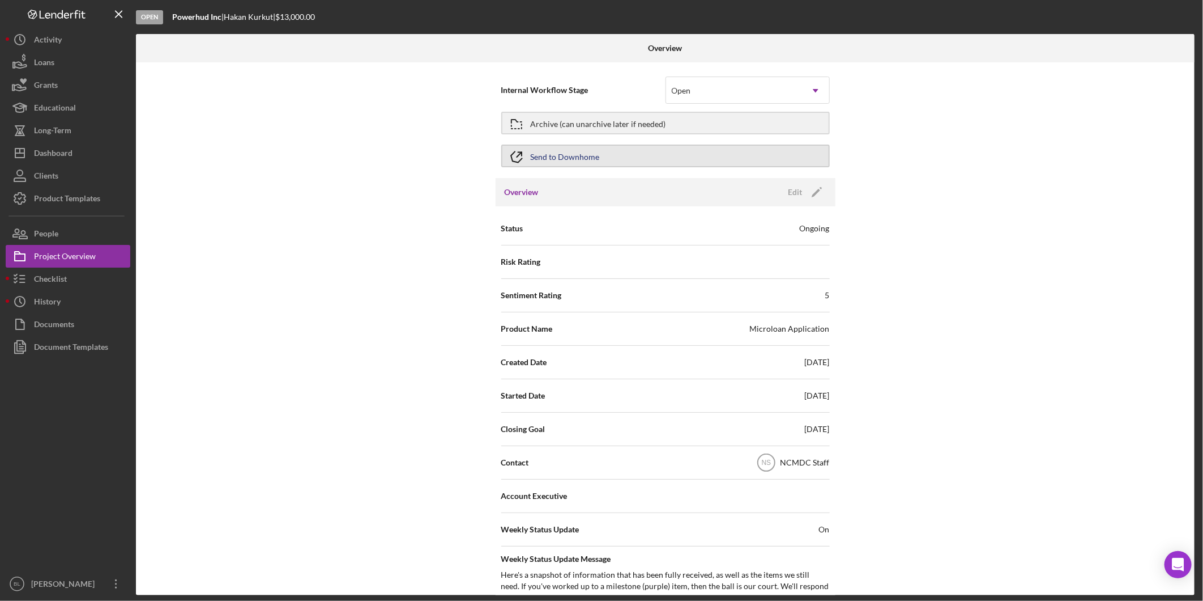
click at [584, 154] on div "Send to Downhome" at bounding box center [565, 156] width 69 height 20
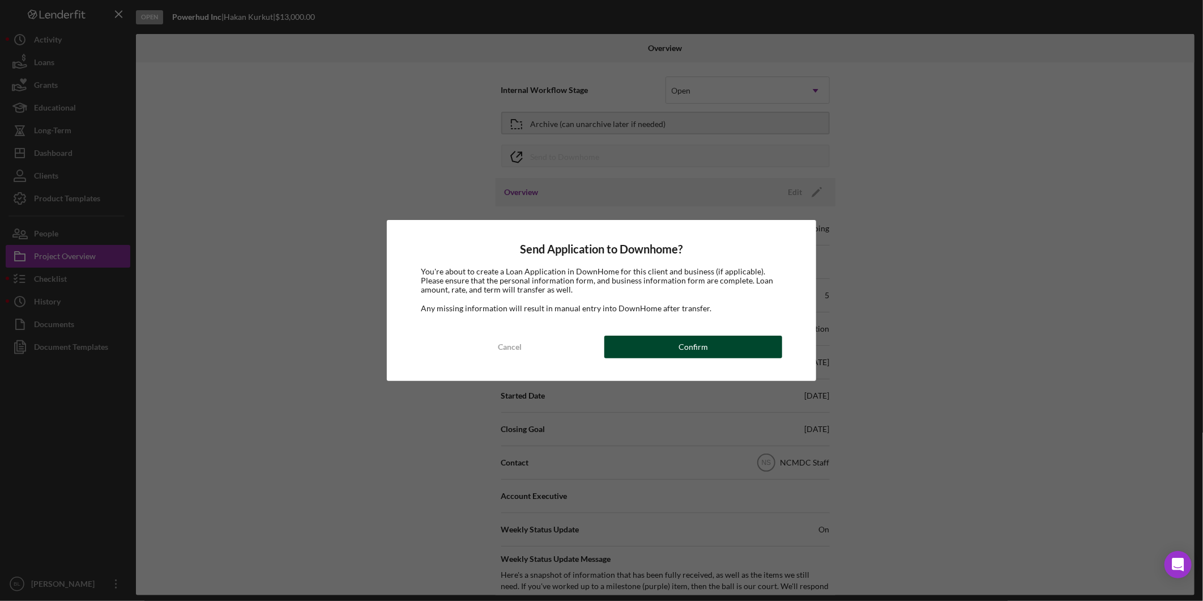
click at [646, 347] on button "Confirm" at bounding box center [694, 346] width 178 height 23
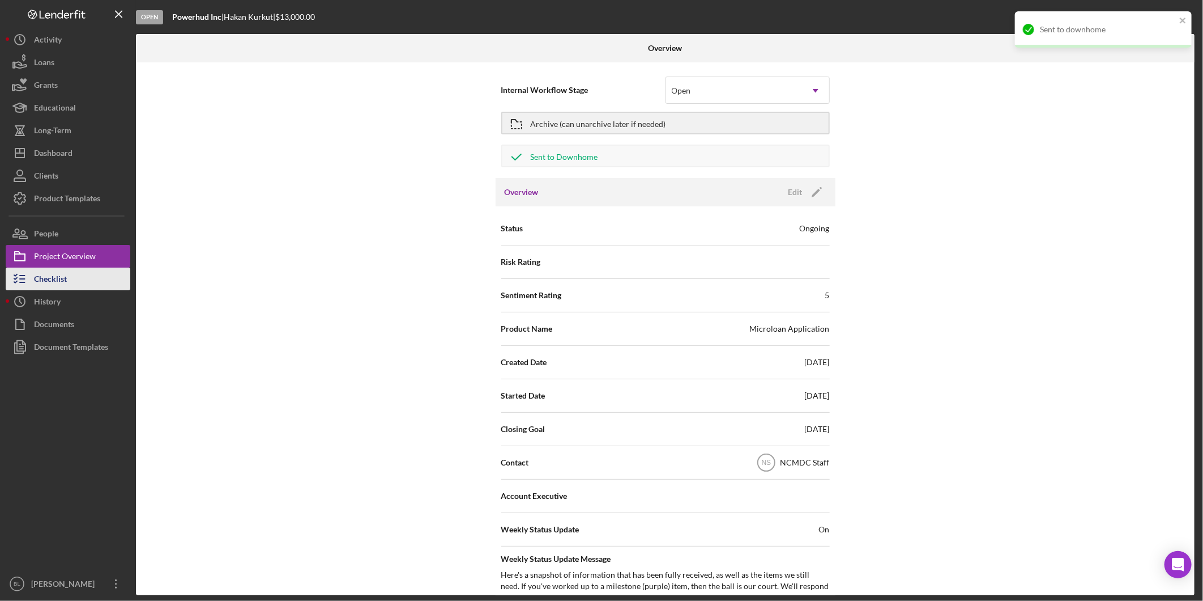
click at [66, 284] on div "Checklist" at bounding box center [50, 279] width 33 height 25
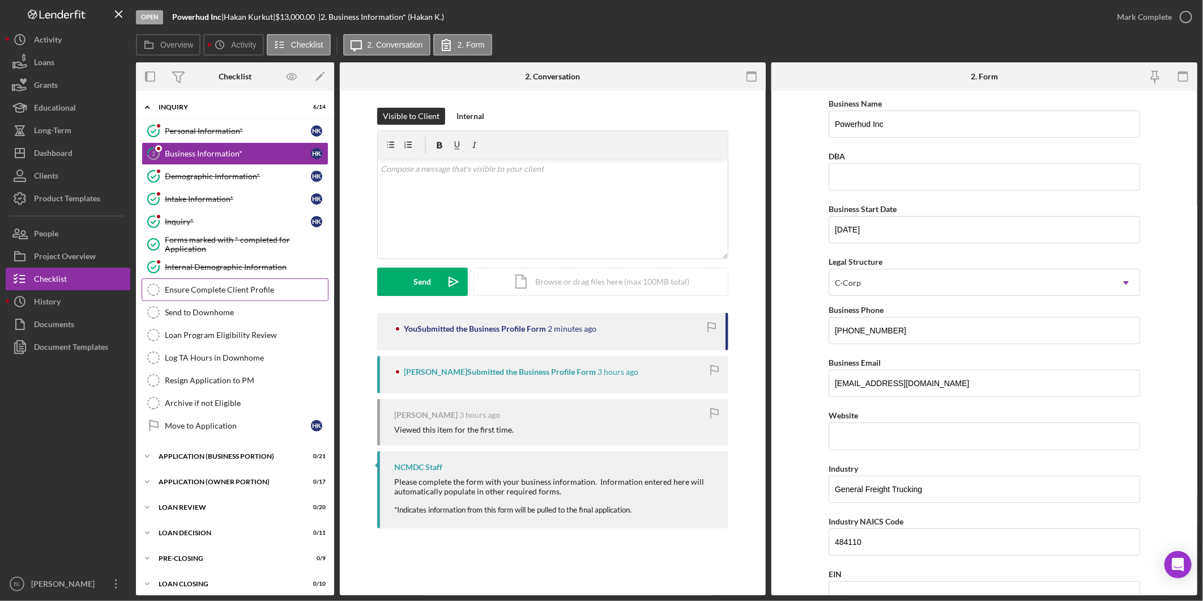
click at [216, 297] on link "Ensure Complete Client Profile Ensure Complete Client Profile" at bounding box center [235, 289] width 187 height 23
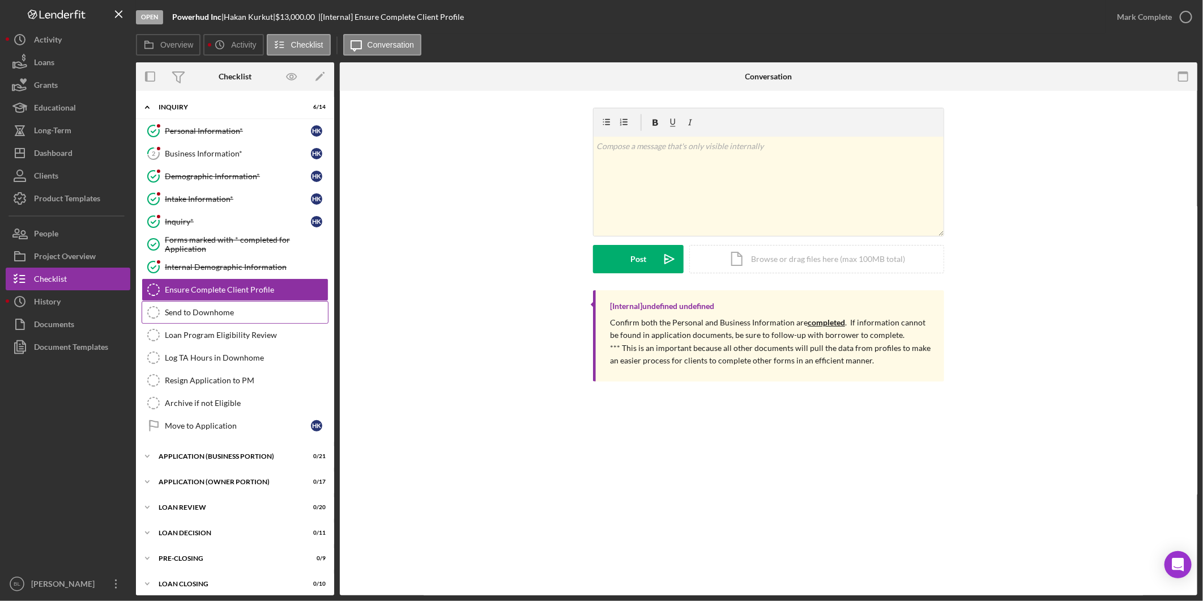
click at [213, 307] on link "Send to Downhome Send to Downhome" at bounding box center [235, 312] width 187 height 23
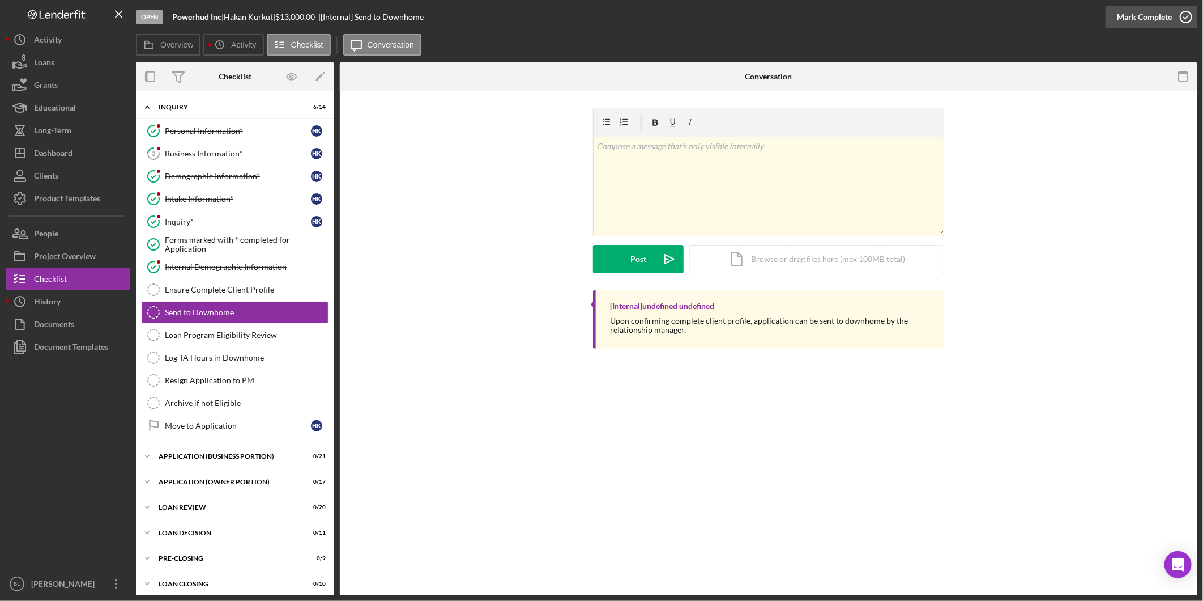
click at [1160, 22] on div "Mark Complete" at bounding box center [1144, 17] width 55 height 23
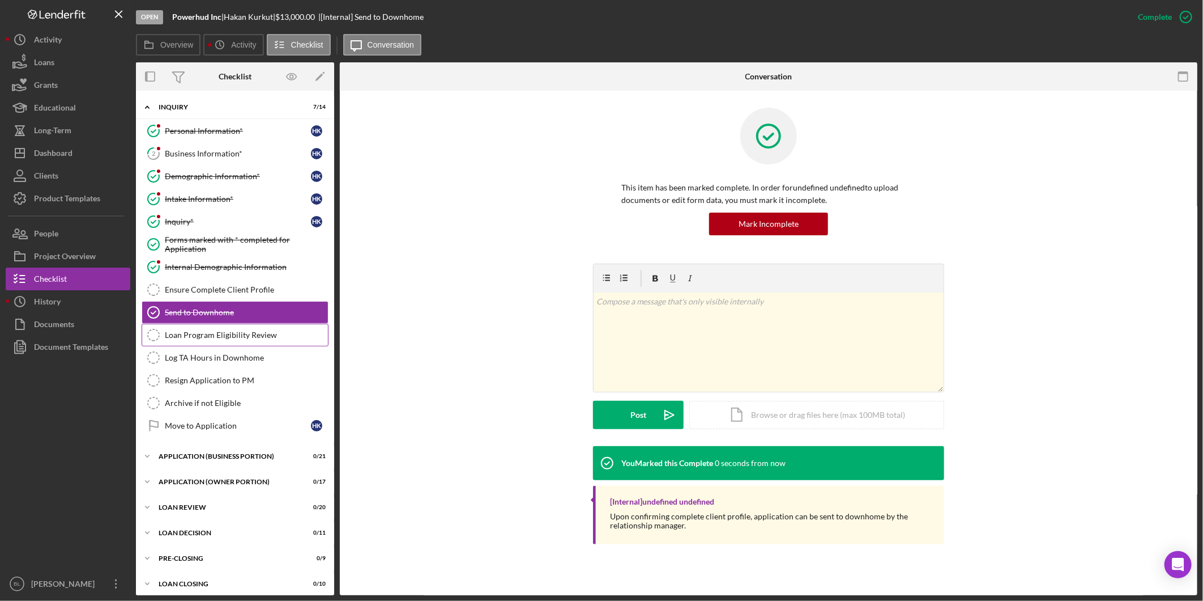
click at [216, 343] on link "Loan Program Eligibility Review Loan Program Eligibility Review" at bounding box center [235, 335] width 187 height 23
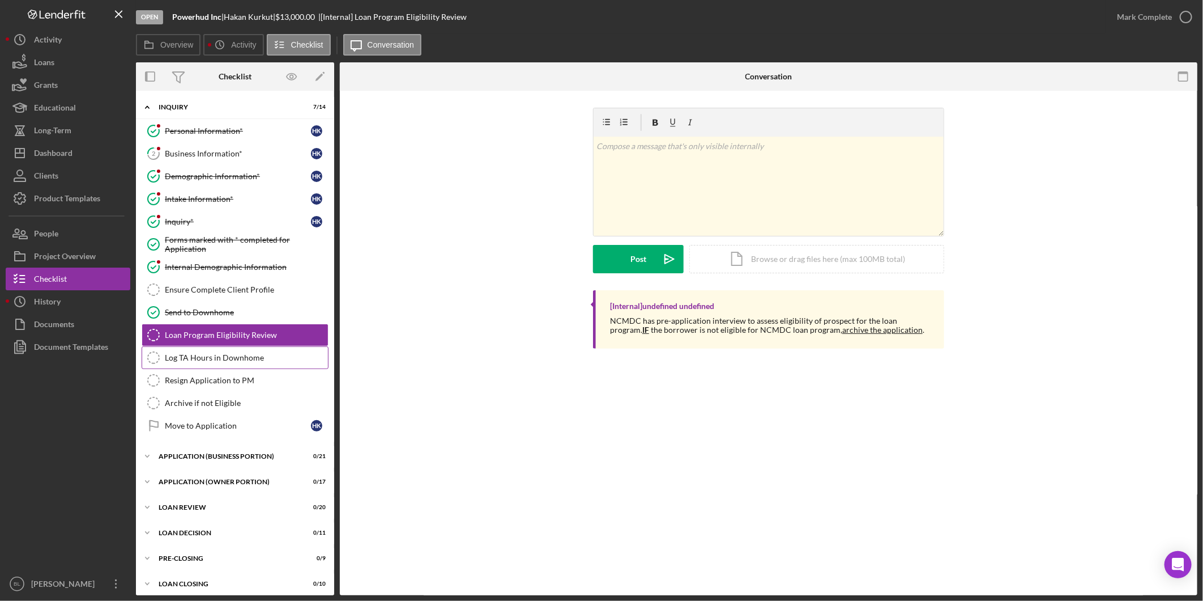
click at [262, 366] on link "Log TA Hours in Downhome Log TA Hours in [GEOGRAPHIC_DATA]" at bounding box center [235, 357] width 187 height 23
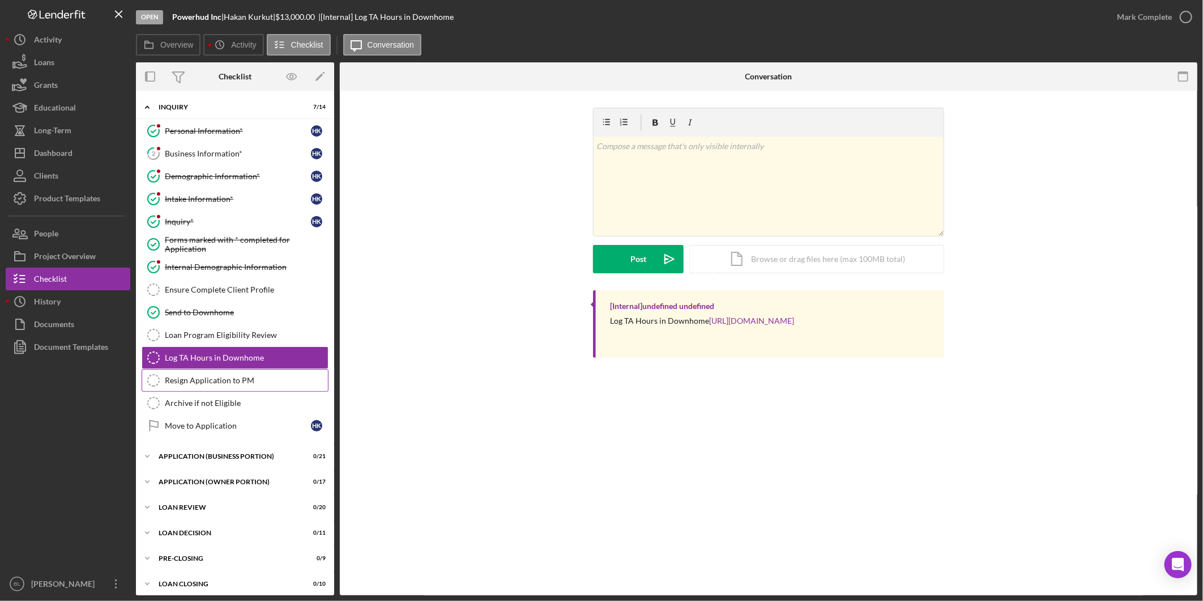
click at [258, 389] on link "Resign Application to PM Resign Application to PM" at bounding box center [235, 380] width 187 height 23
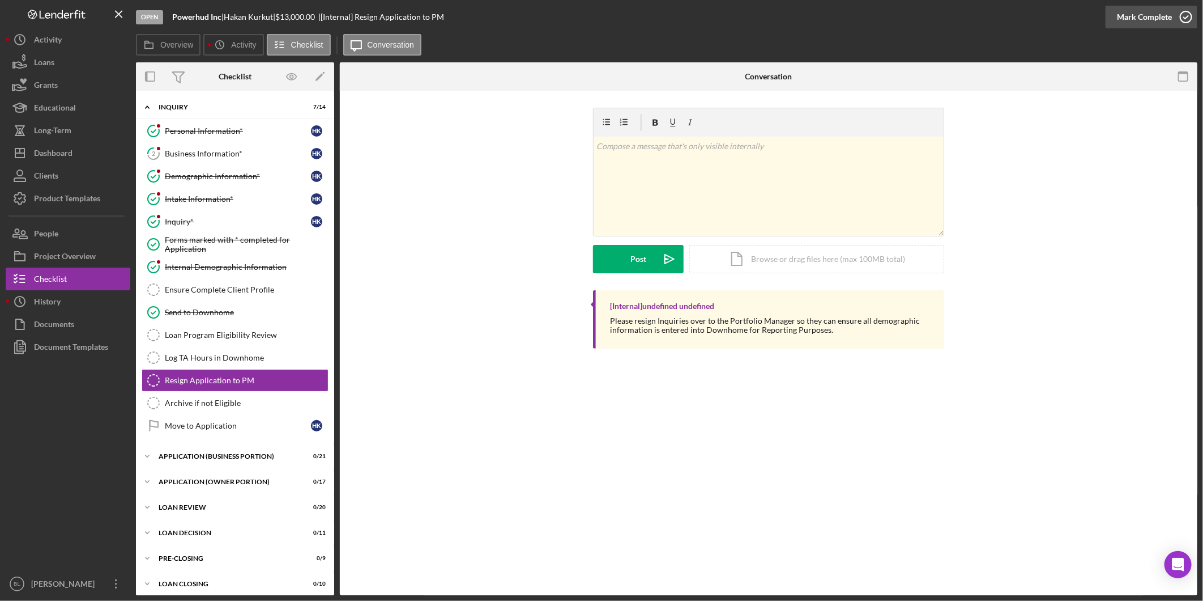
drag, startPoint x: 1186, startPoint y: 18, endPoint x: 1176, endPoint y: 19, distance: 10.3
click at [1185, 18] on polyline "button" at bounding box center [1186, 17] width 5 height 3
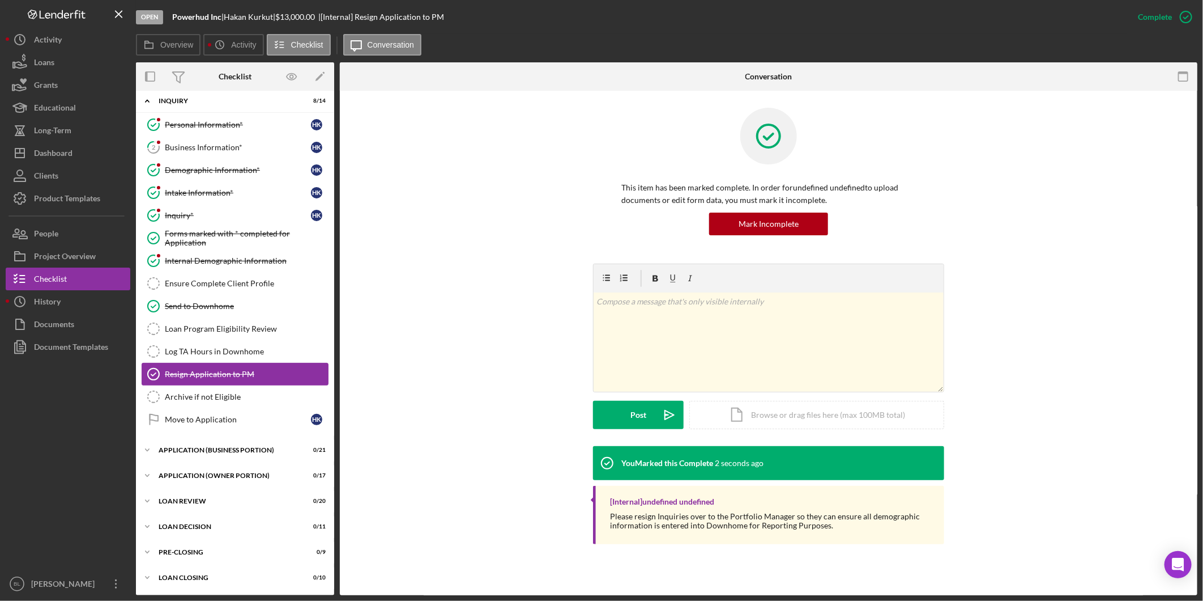
scroll to position [8, 0]
click at [205, 165] on div "Demographic Information*" at bounding box center [238, 169] width 146 height 9
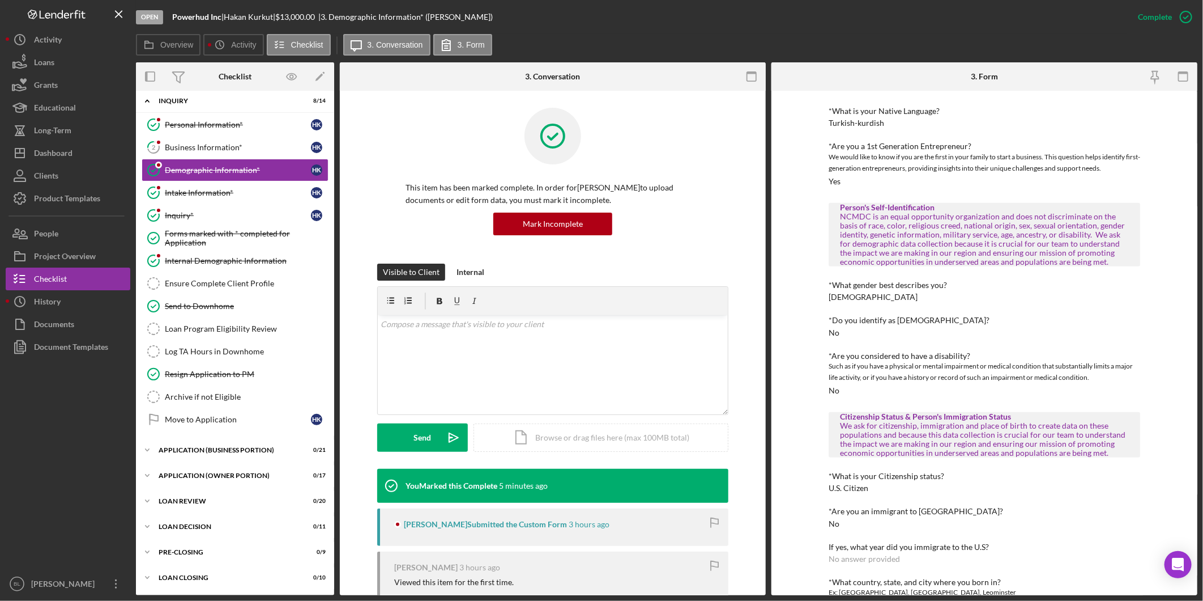
scroll to position [314, 0]
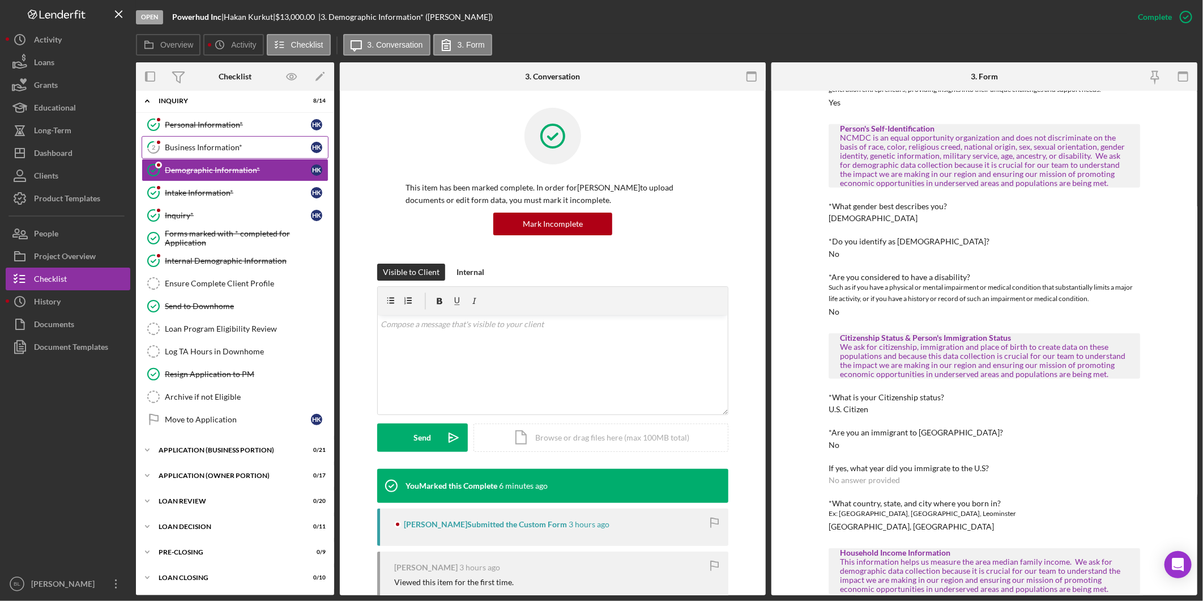
drag, startPoint x: 236, startPoint y: 144, endPoint x: 255, endPoint y: 146, distance: 18.7
click at [236, 144] on div "Business Information*" at bounding box center [238, 147] width 146 height 9
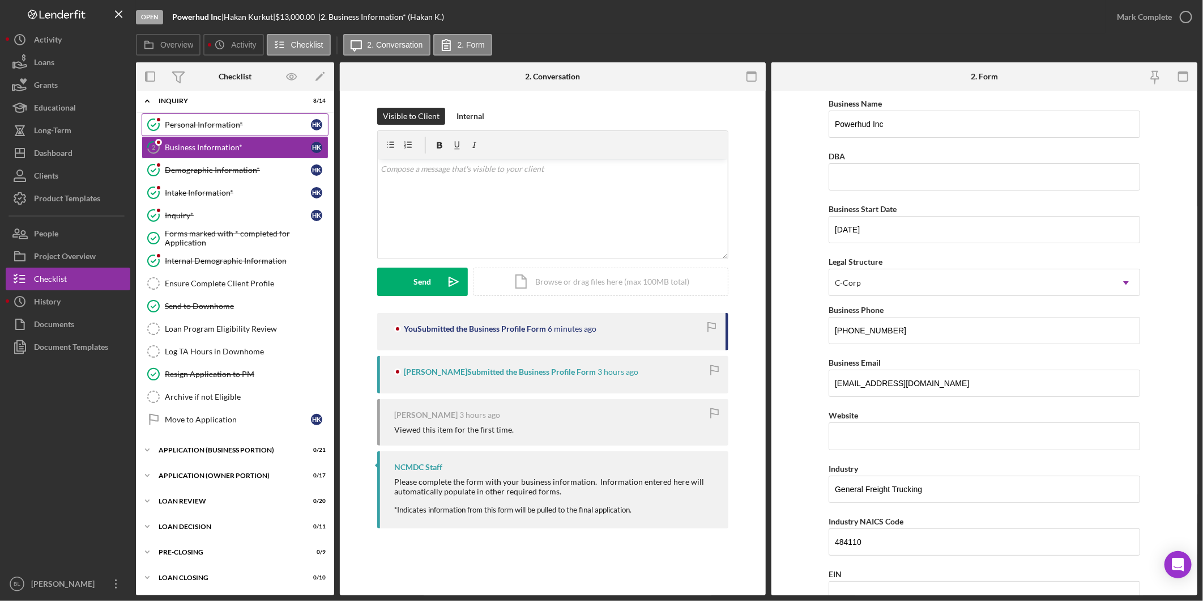
click at [226, 121] on div "Personal Information*" at bounding box center [238, 124] width 146 height 9
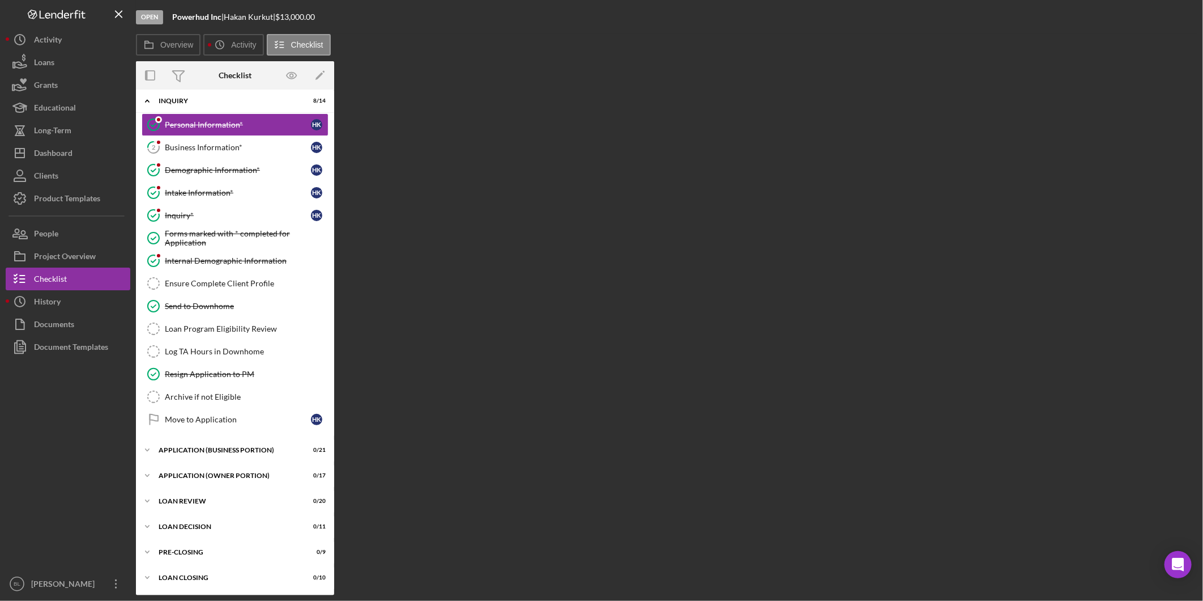
scroll to position [8, 0]
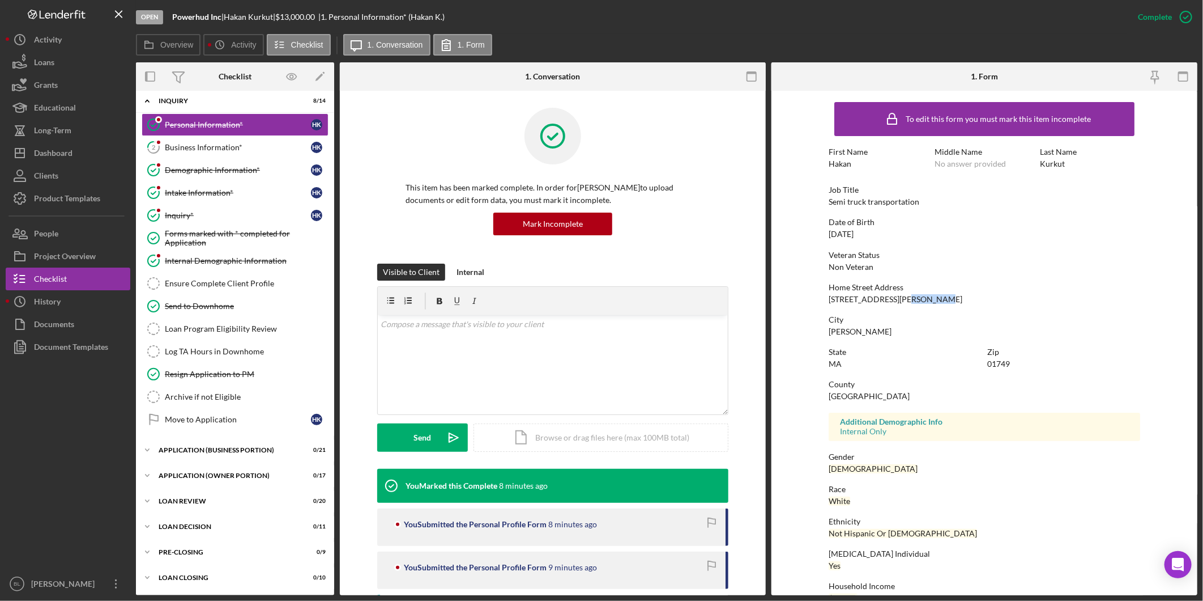
drag, startPoint x: 899, startPoint y: 299, endPoint x: 930, endPoint y: 300, distance: 31.2
click at [930, 300] on div "Home Street Address [STREET_ADDRESS][PERSON_NAME]" at bounding box center [985, 293] width 312 height 21
copy div "Unit 601"
drag, startPoint x: 141, startPoint y: 144, endPoint x: 257, endPoint y: 172, distance: 120.0
click at [141, 144] on icon "2" at bounding box center [153, 147] width 28 height 28
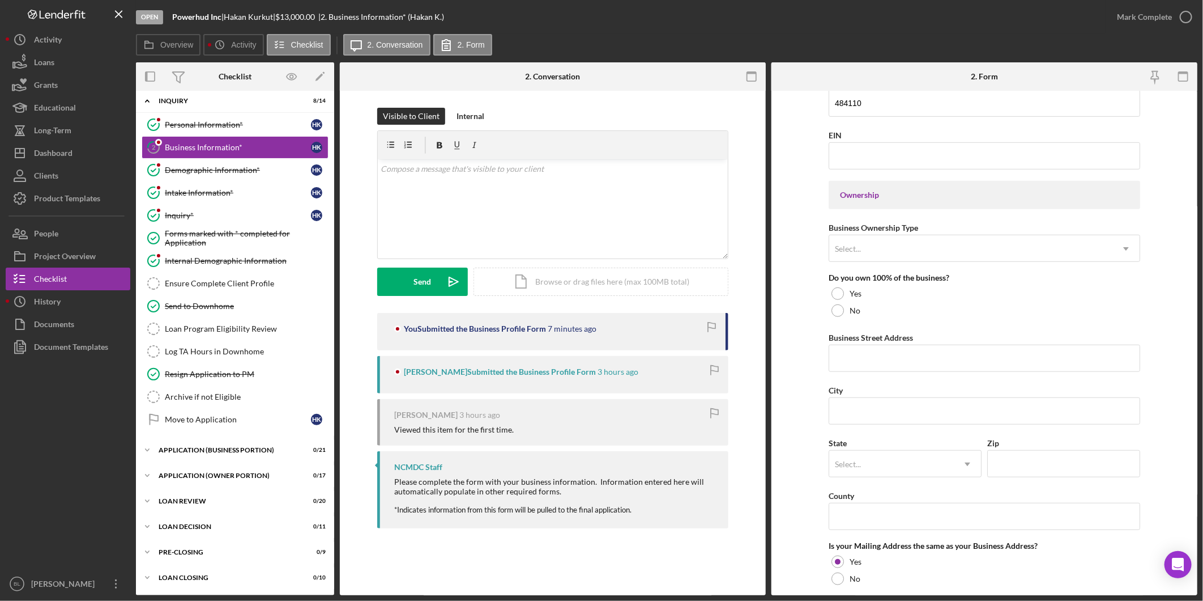
scroll to position [440, 0]
click at [867, 341] on div "Business Street Address" at bounding box center [985, 336] width 312 height 14
drag, startPoint x: 867, startPoint y: 341, endPoint x: 902, endPoint y: 354, distance: 37.3
click at [901, 354] on input "Business Street Address" at bounding box center [985, 356] width 312 height 27
type input "[STREET_ADDRESS][PERSON_NAME]"
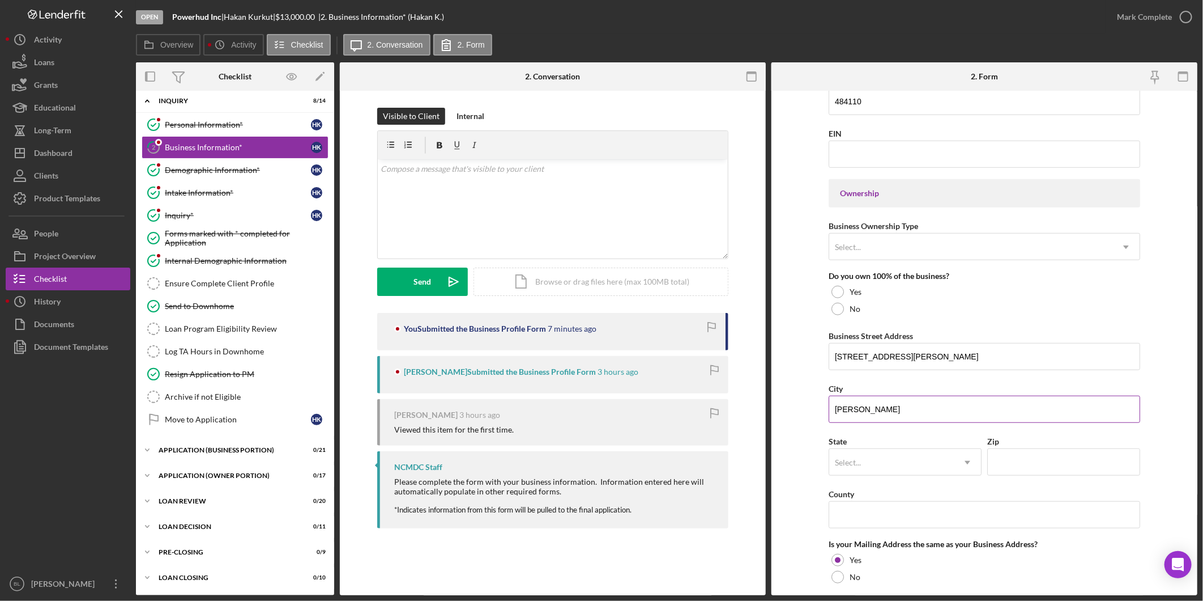
type input "[PERSON_NAME]"
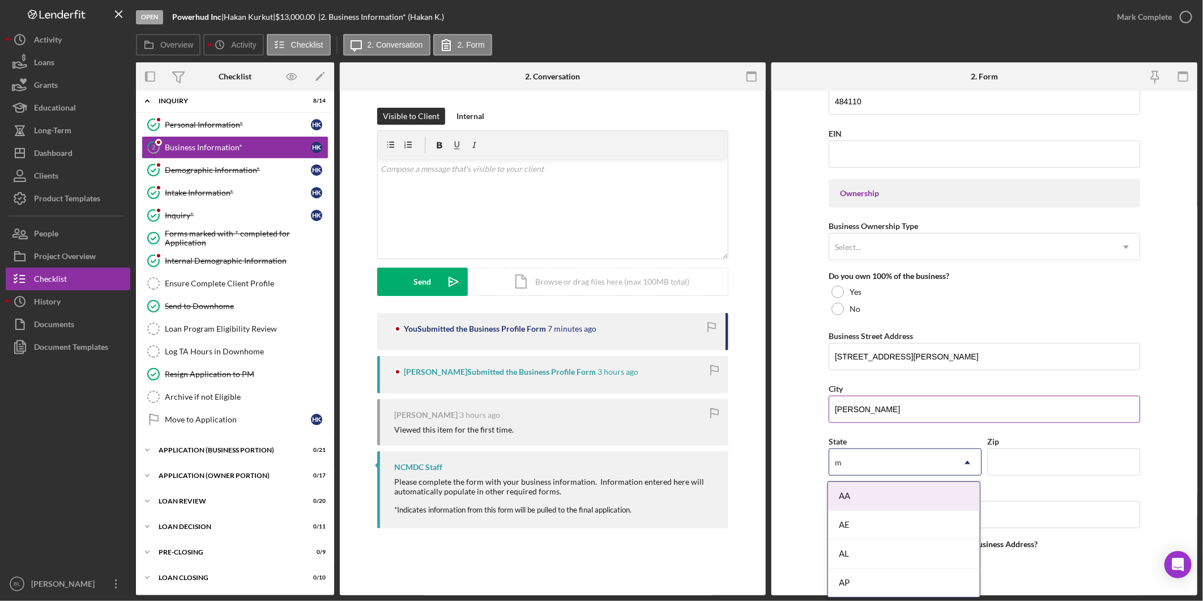
type input "ma"
click at [905, 465] on div "AL" at bounding box center [892, 462] width 125 height 26
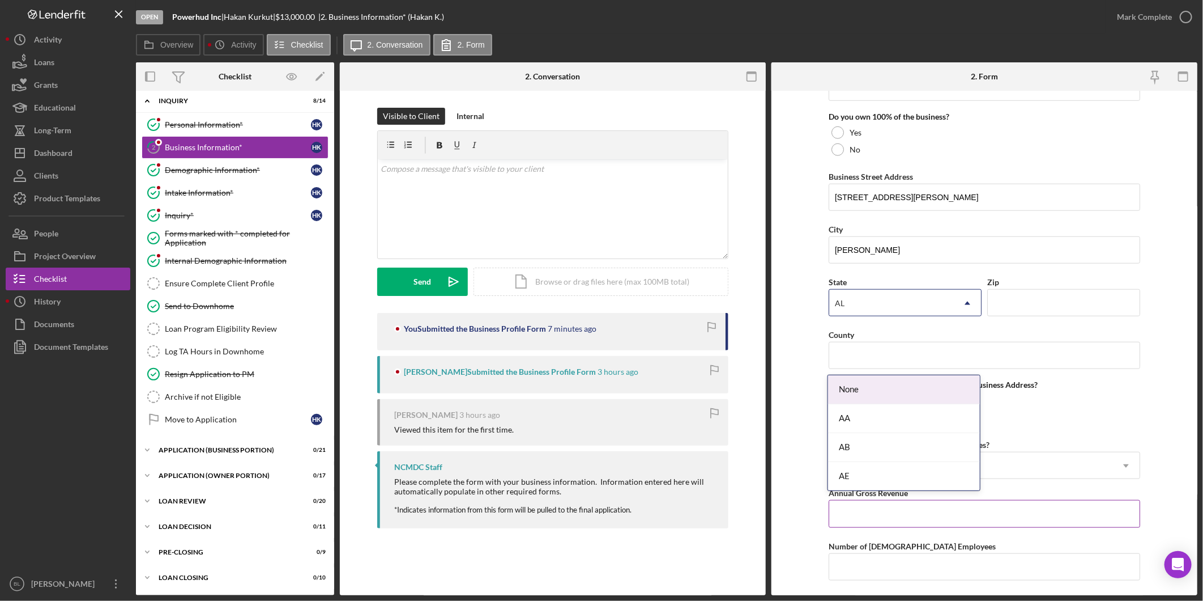
scroll to position [630, 0]
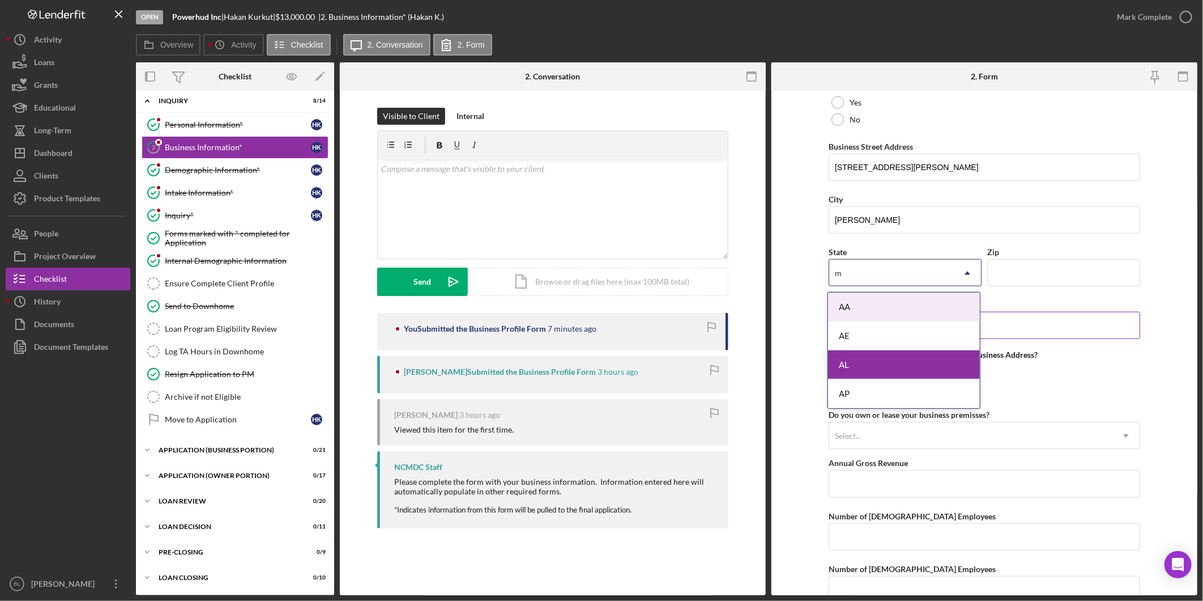
type input "ma"
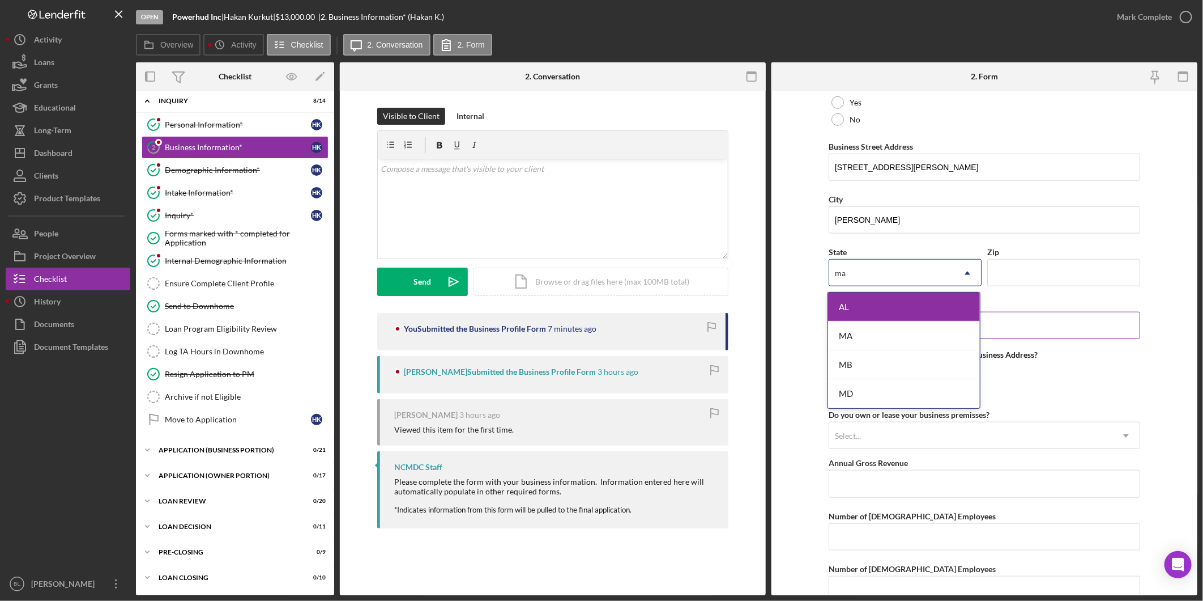
click at [901, 326] on div "MA" at bounding box center [904, 335] width 152 height 29
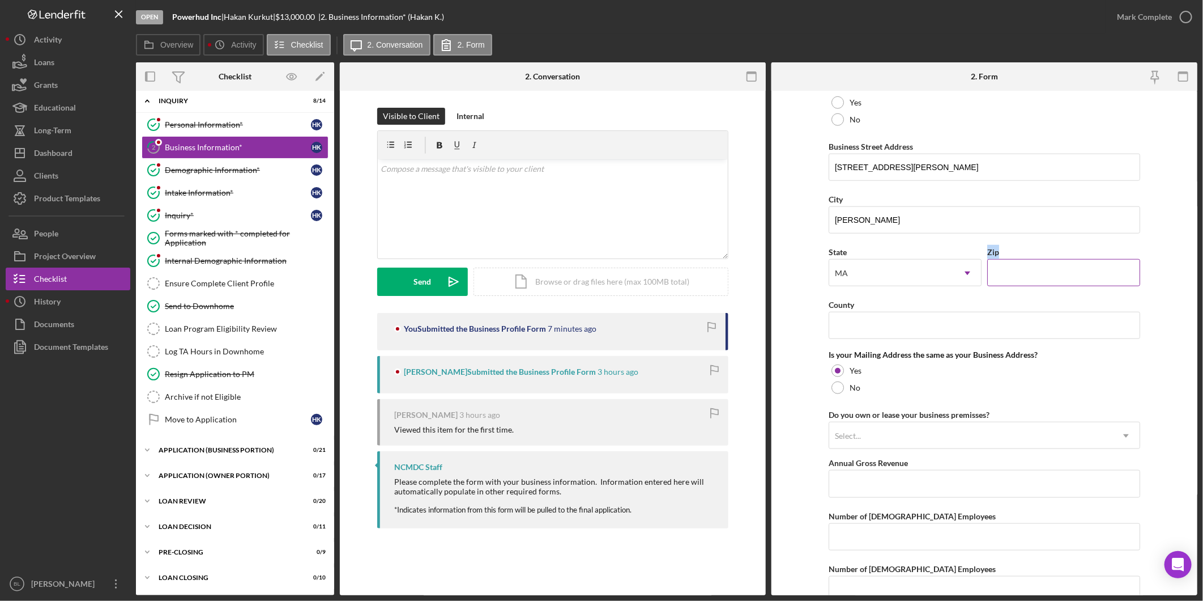
drag, startPoint x: 1049, startPoint y: 259, endPoint x: 1049, endPoint y: 271, distance: 11.9
click at [1051, 263] on div "Zip" at bounding box center [1064, 265] width 153 height 41
click at [1049, 271] on input "Zip" at bounding box center [1064, 272] width 153 height 27
type input "01749"
click at [910, 326] on input "County" at bounding box center [985, 325] width 312 height 27
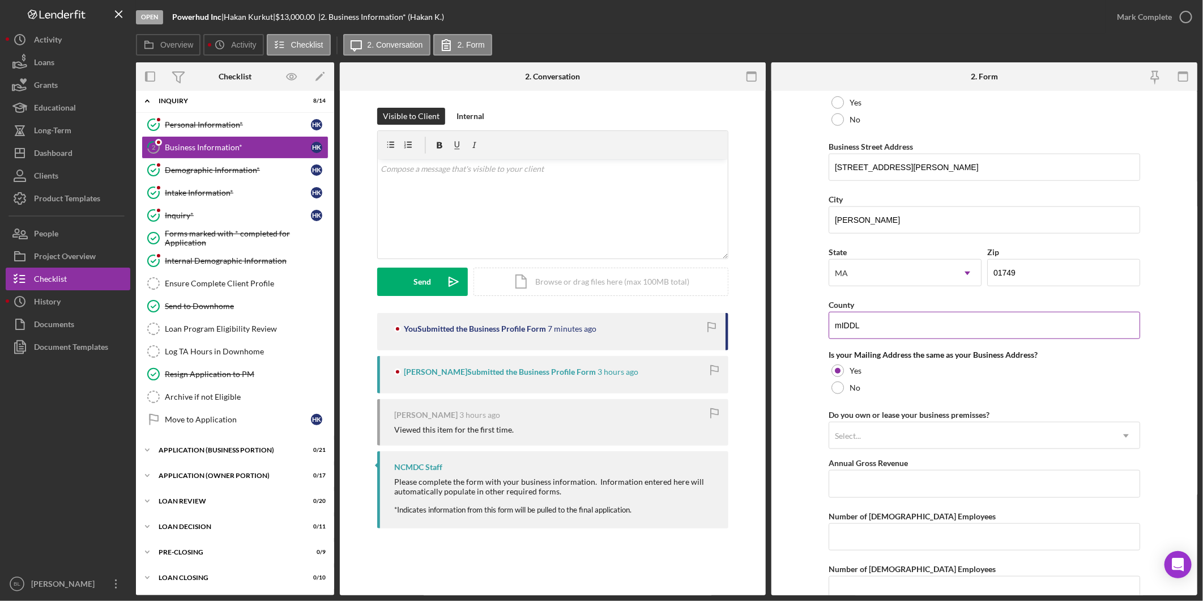
type input "[GEOGRAPHIC_DATA]"
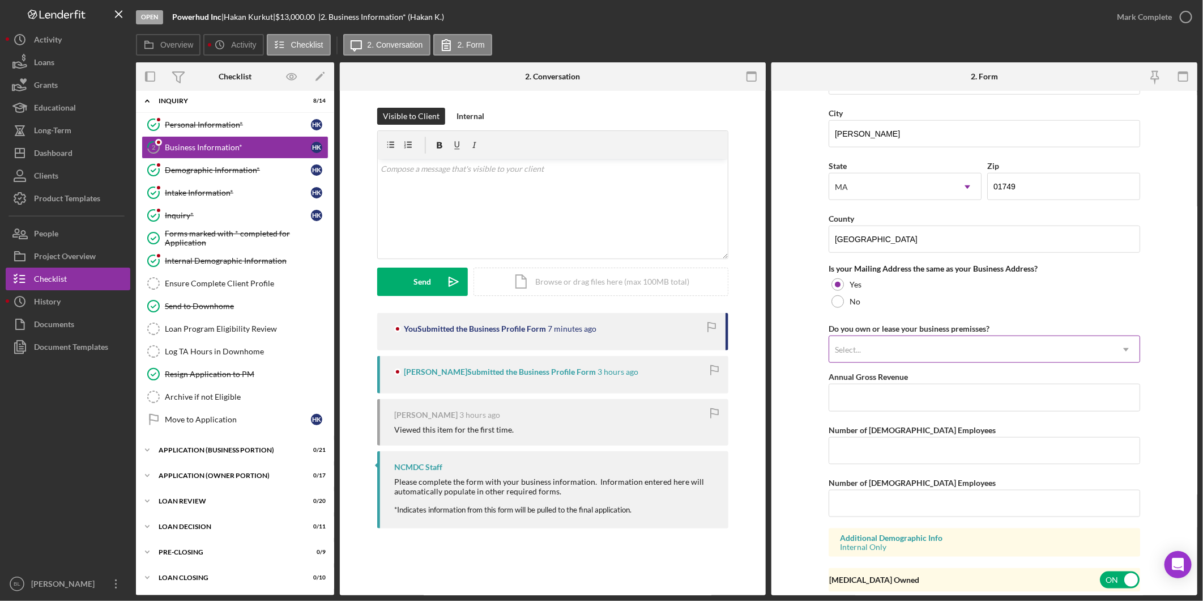
scroll to position [755, 0]
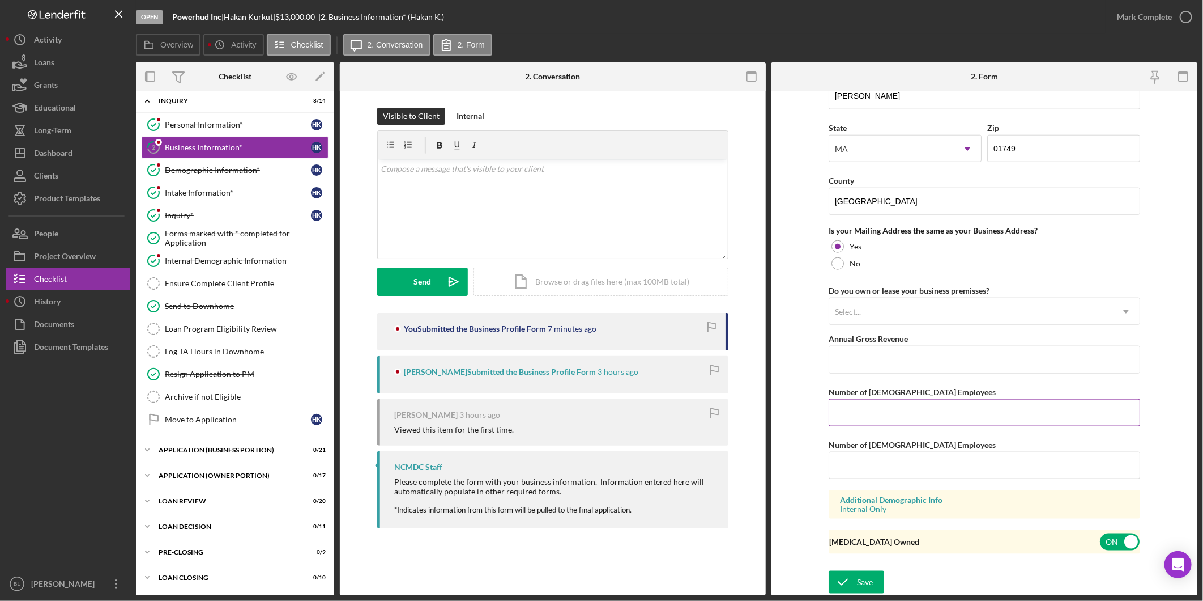
click at [988, 414] on input "Number of [DEMOGRAPHIC_DATA] Employees" at bounding box center [985, 412] width 312 height 27
type input "1"
type input "0"
click at [850, 589] on icon "submit" at bounding box center [843, 582] width 28 height 28
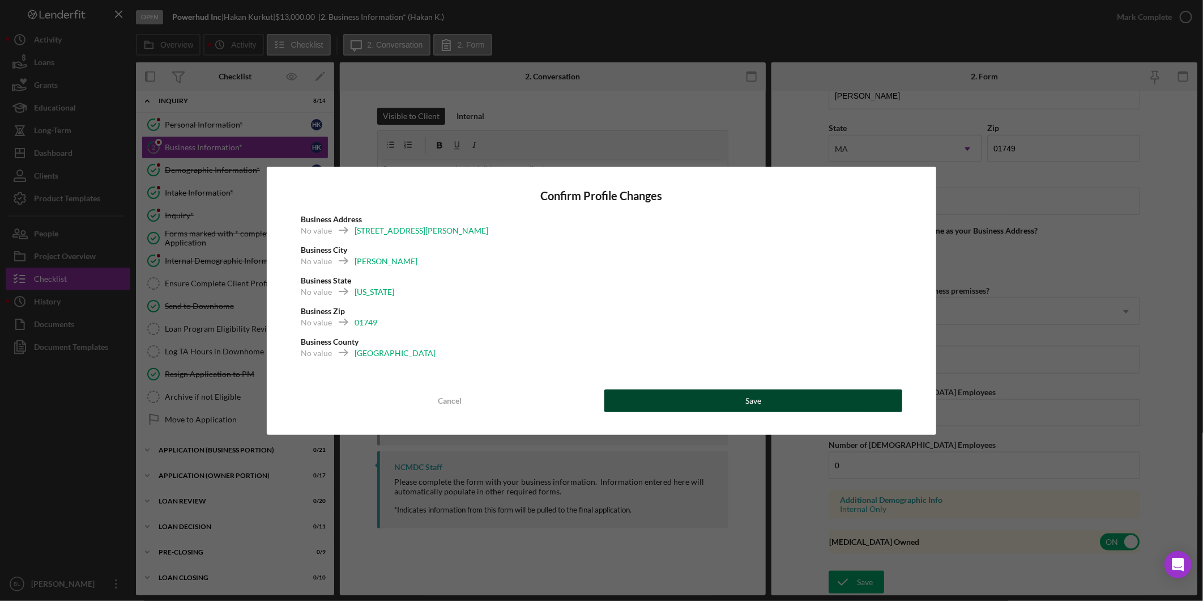
drag, startPoint x: 698, startPoint y: 394, endPoint x: 712, endPoint y: 390, distance: 14.9
click at [700, 394] on button "Save" at bounding box center [754, 400] width 298 height 23
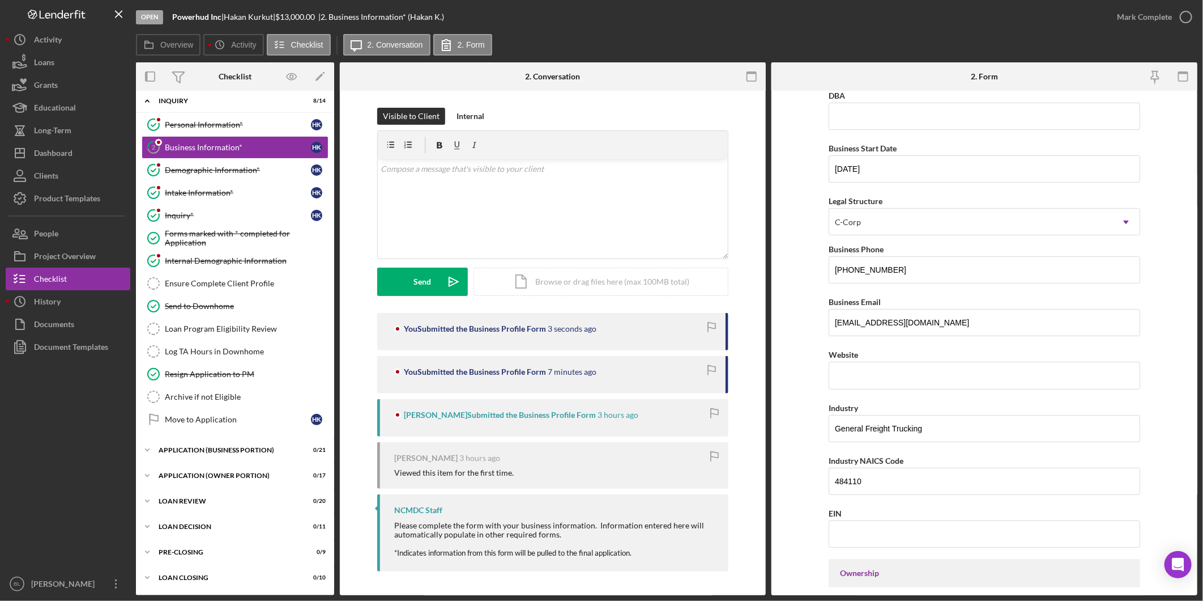
scroll to position [0, 0]
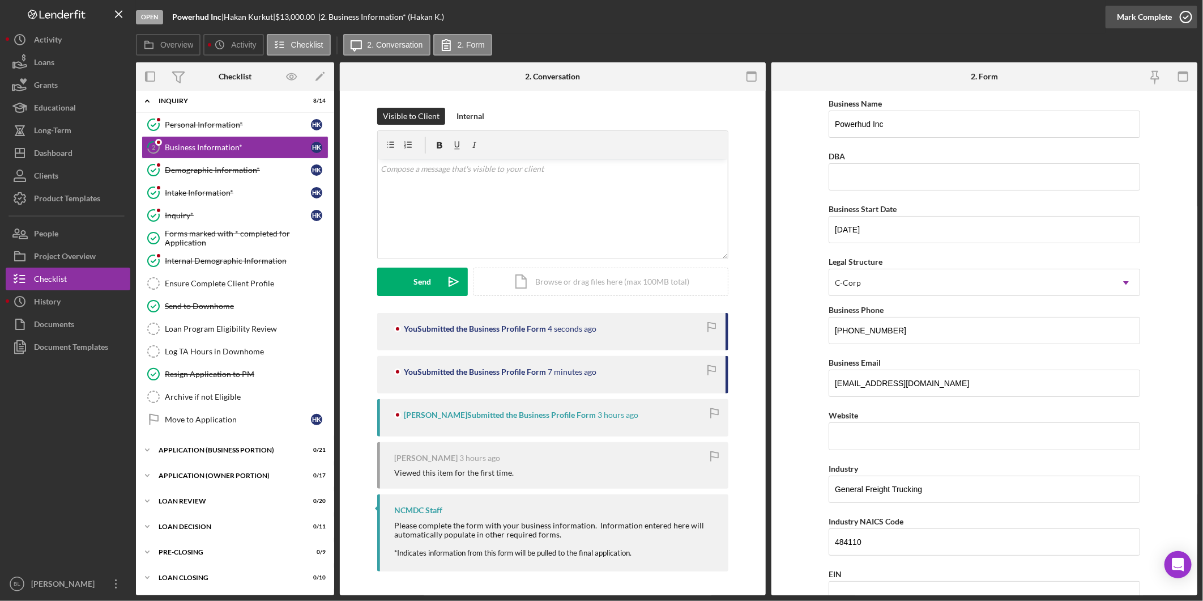
click at [1181, 17] on icon "button" at bounding box center [1186, 17] width 28 height 28
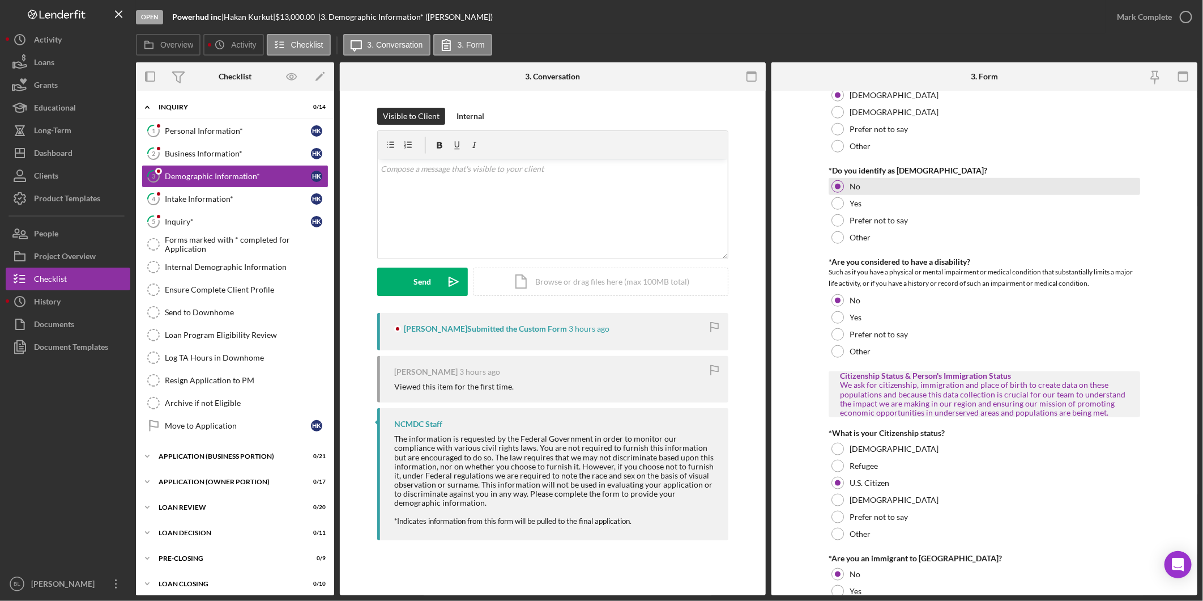
scroll to position [1070, 0]
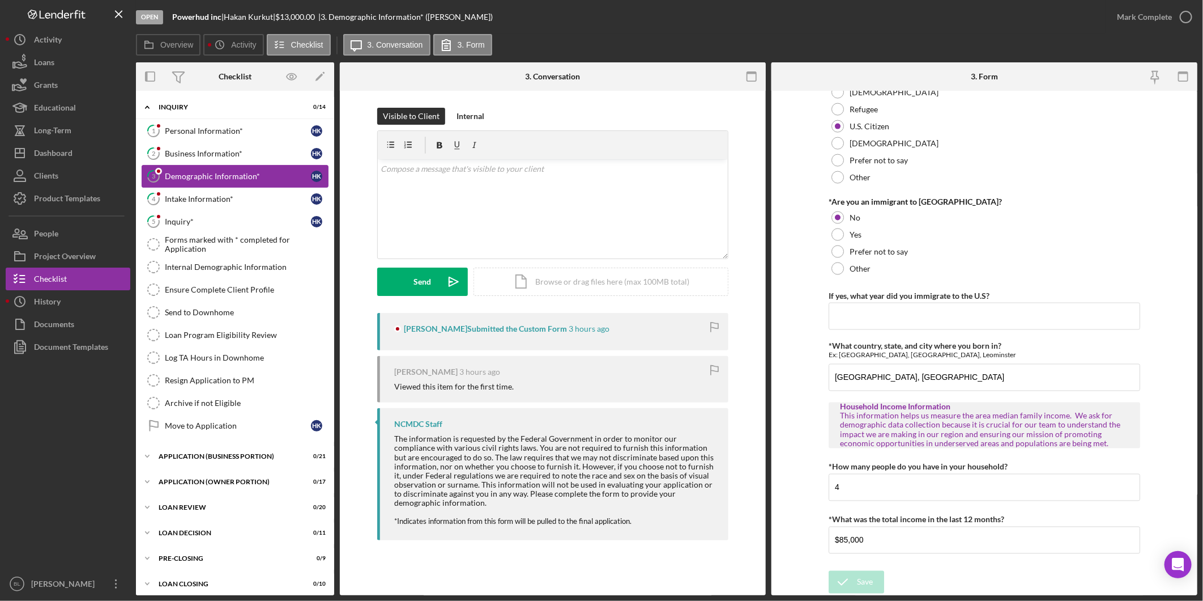
drag, startPoint x: 172, startPoint y: 161, endPoint x: 192, endPoint y: 165, distance: 20.1
click at [172, 161] on link "2 Business Information* H K" at bounding box center [235, 153] width 187 height 23
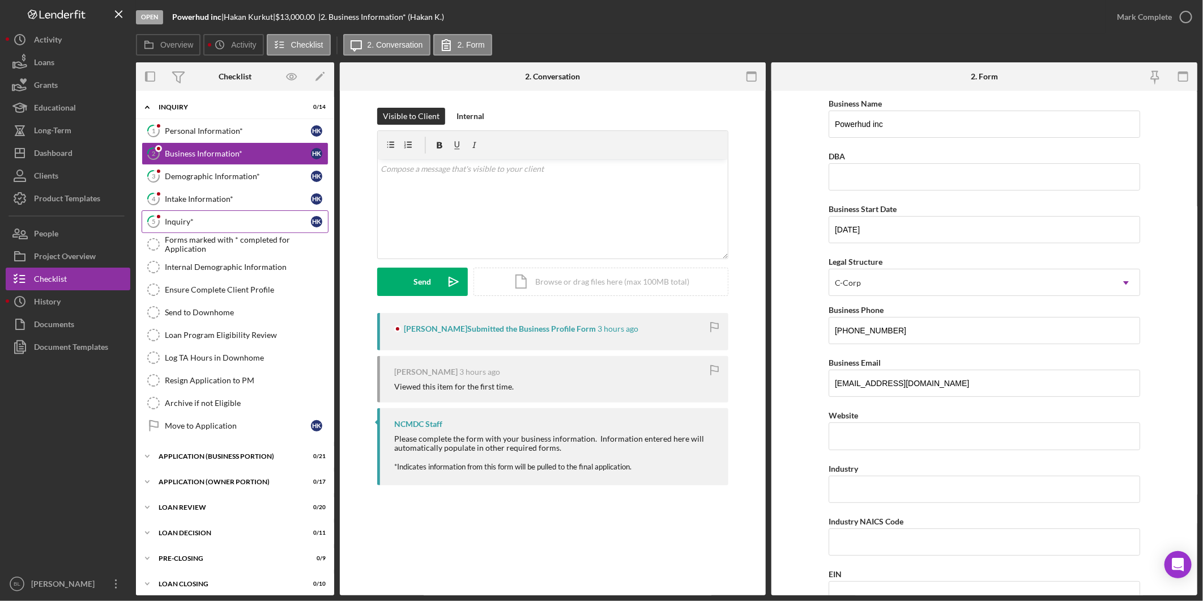
click at [216, 226] on div "Inquiry*" at bounding box center [238, 221] width 146 height 9
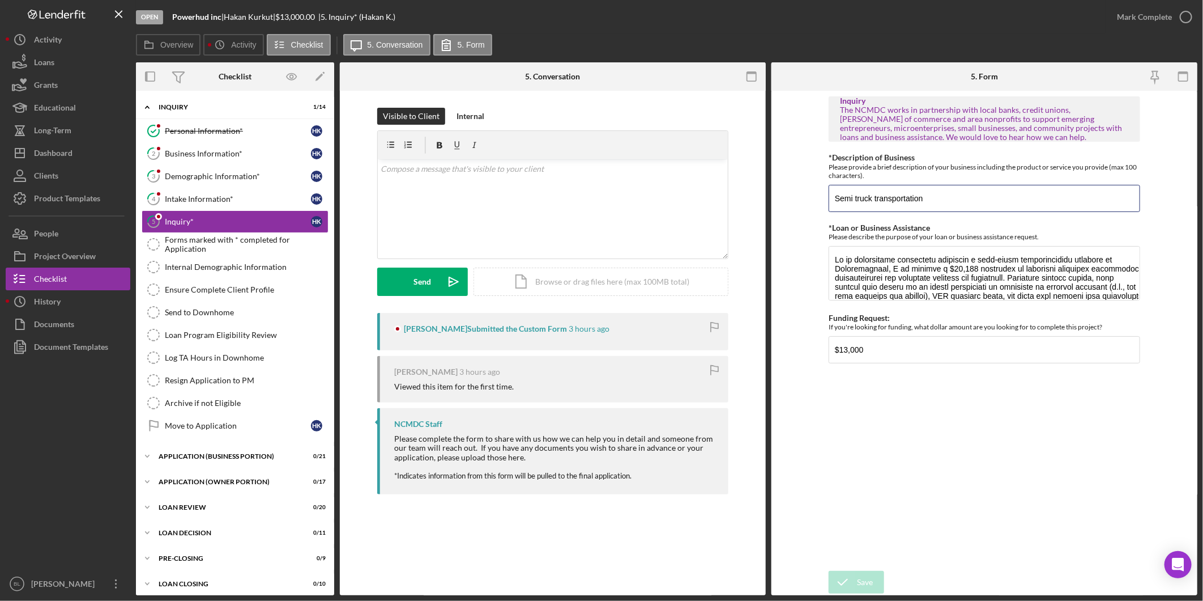
drag, startPoint x: 947, startPoint y: 202, endPoint x: 809, endPoint y: 212, distance: 139.2
click at [826, 205] on form "Inquiry The NCMDC works in partnership with local banks, credit unions, [PERSON…" at bounding box center [985, 343] width 426 height 504
